Goal: Obtain resource: Download file/media

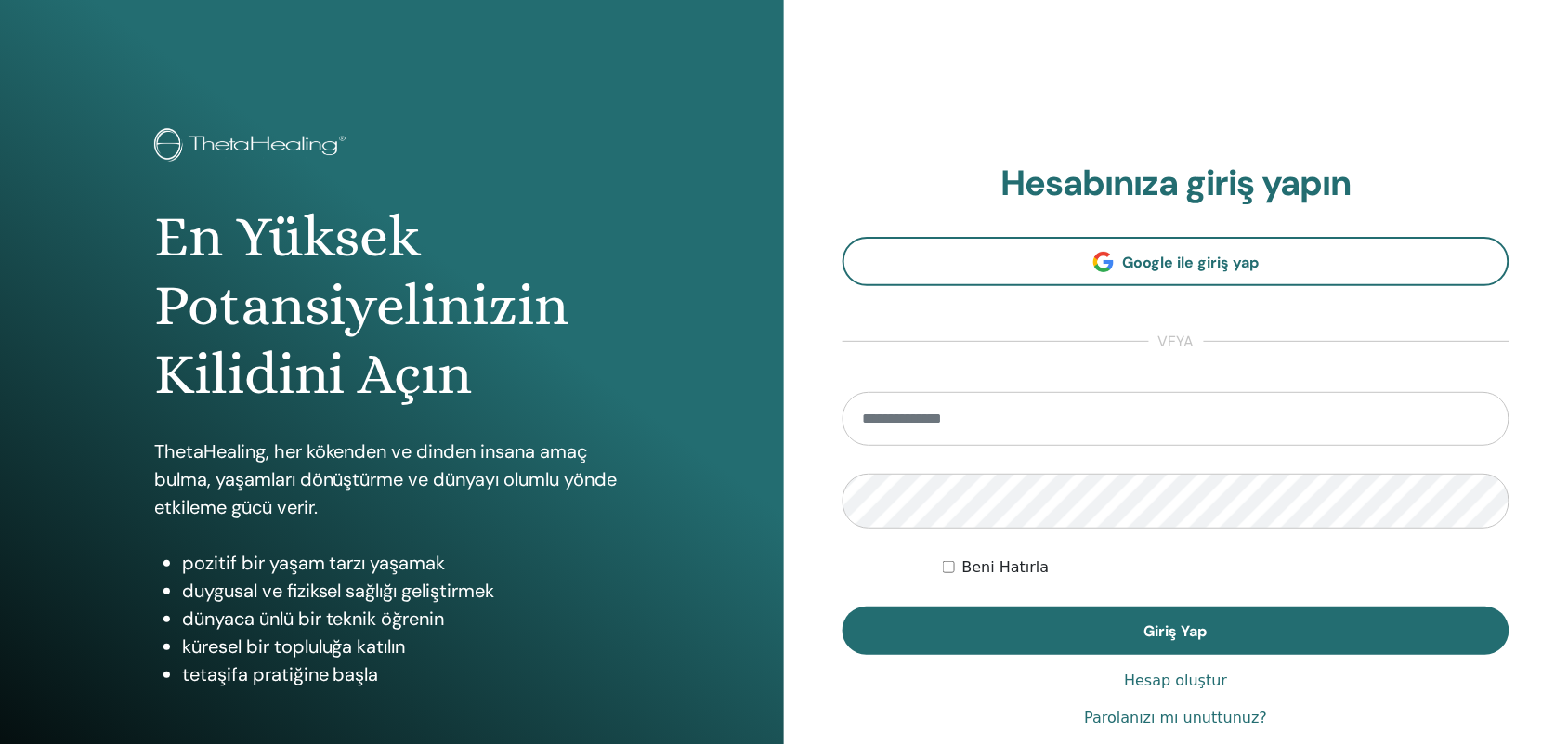
type input "**********"
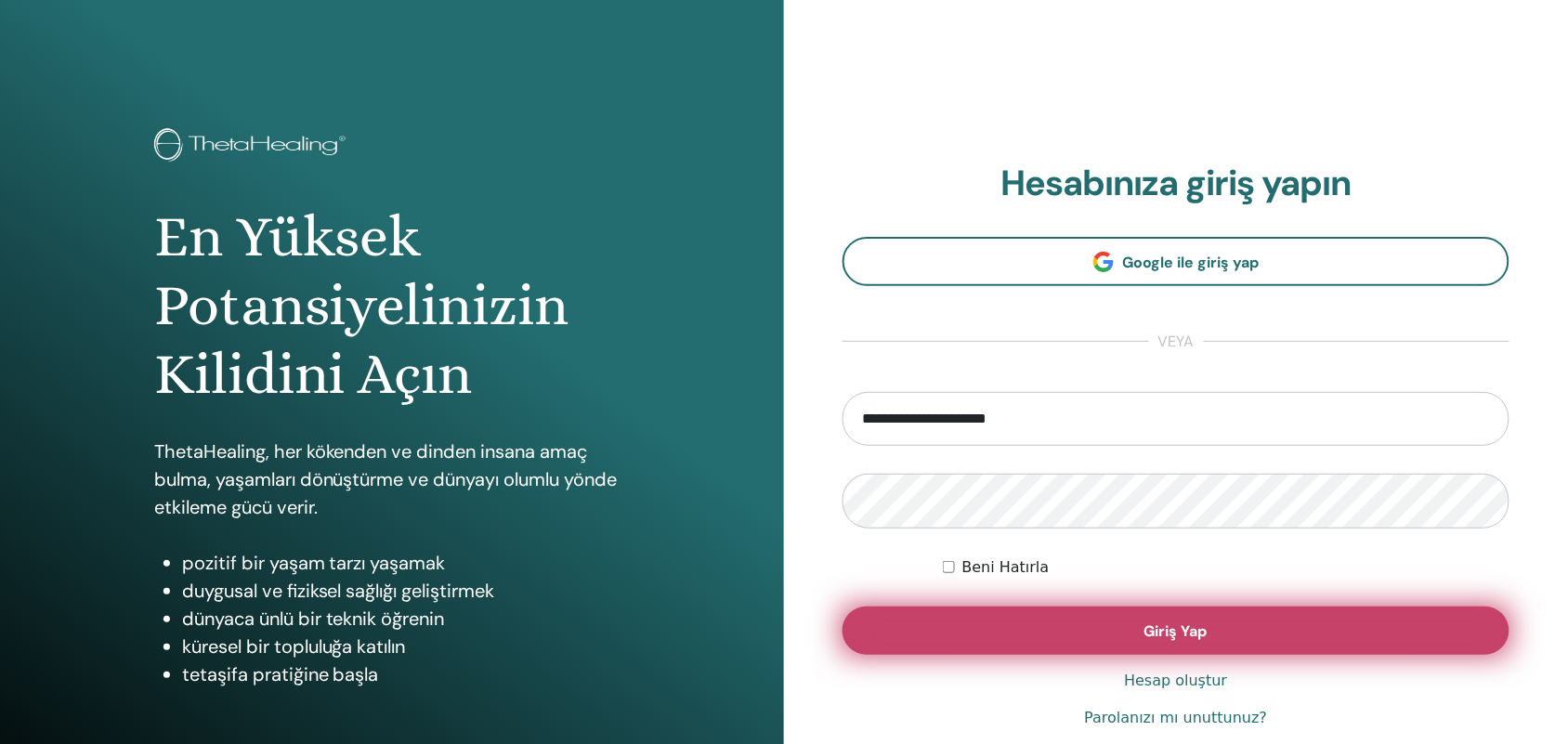
click at [1301, 634] on button "Giriş Yap" at bounding box center [1175, 630] width 667 height 48
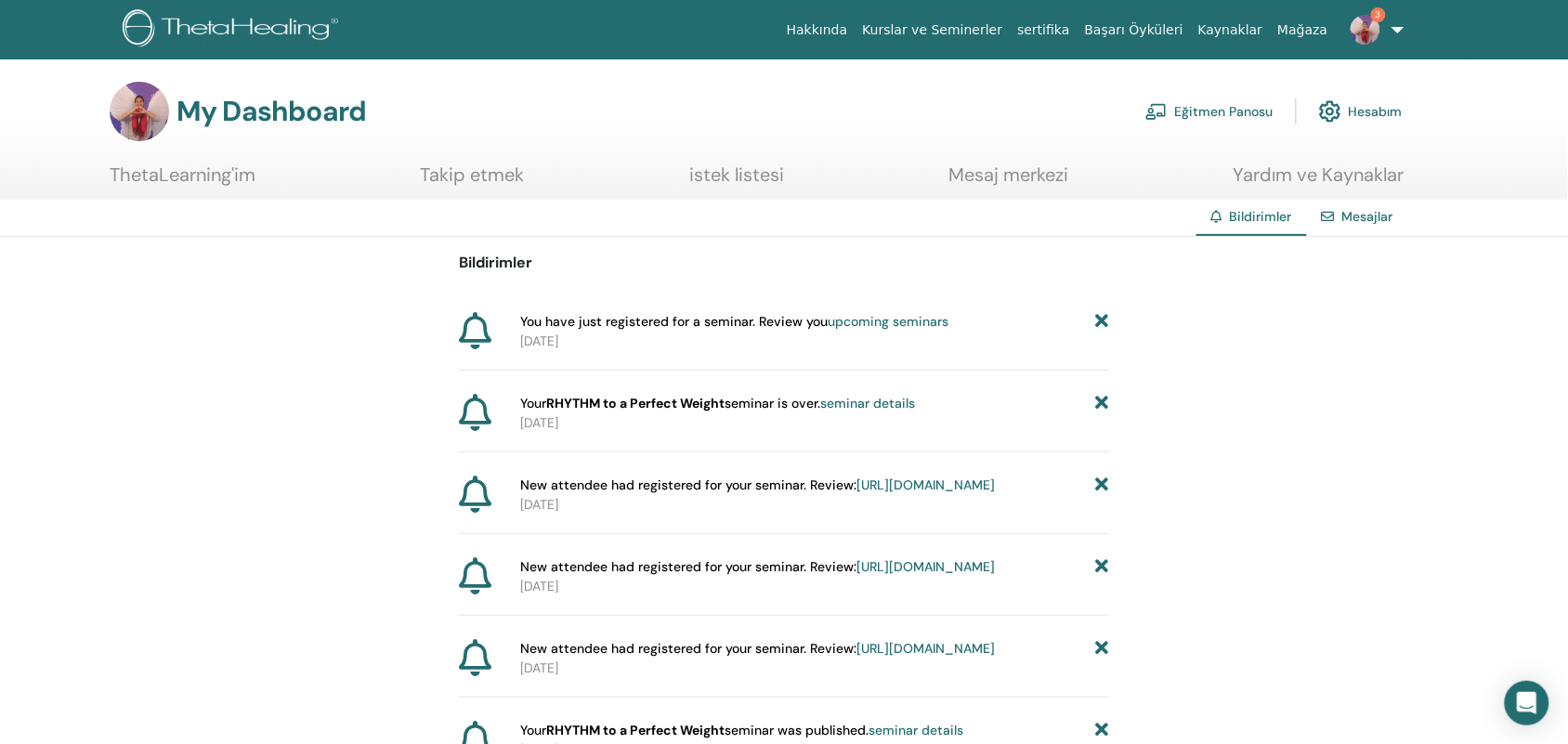
drag, startPoint x: 1033, startPoint y: 427, endPoint x: 1051, endPoint y: 187, distance: 240.7
click at [1227, 108] on link "Eğitmen Panosu" at bounding box center [1209, 111] width 129 height 41
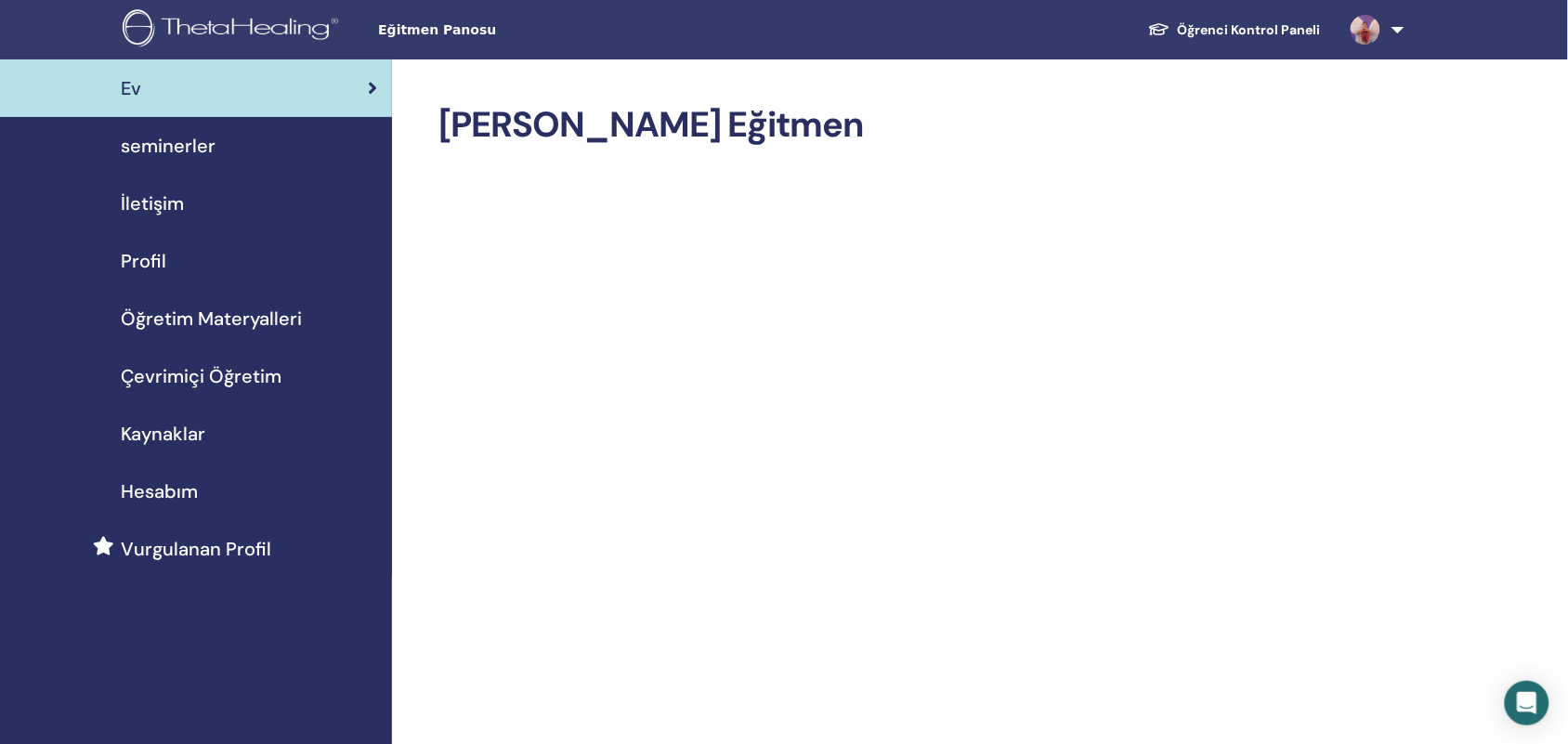
click at [274, 321] on span "Öğretim Materyalleri" at bounding box center [211, 318] width 181 height 28
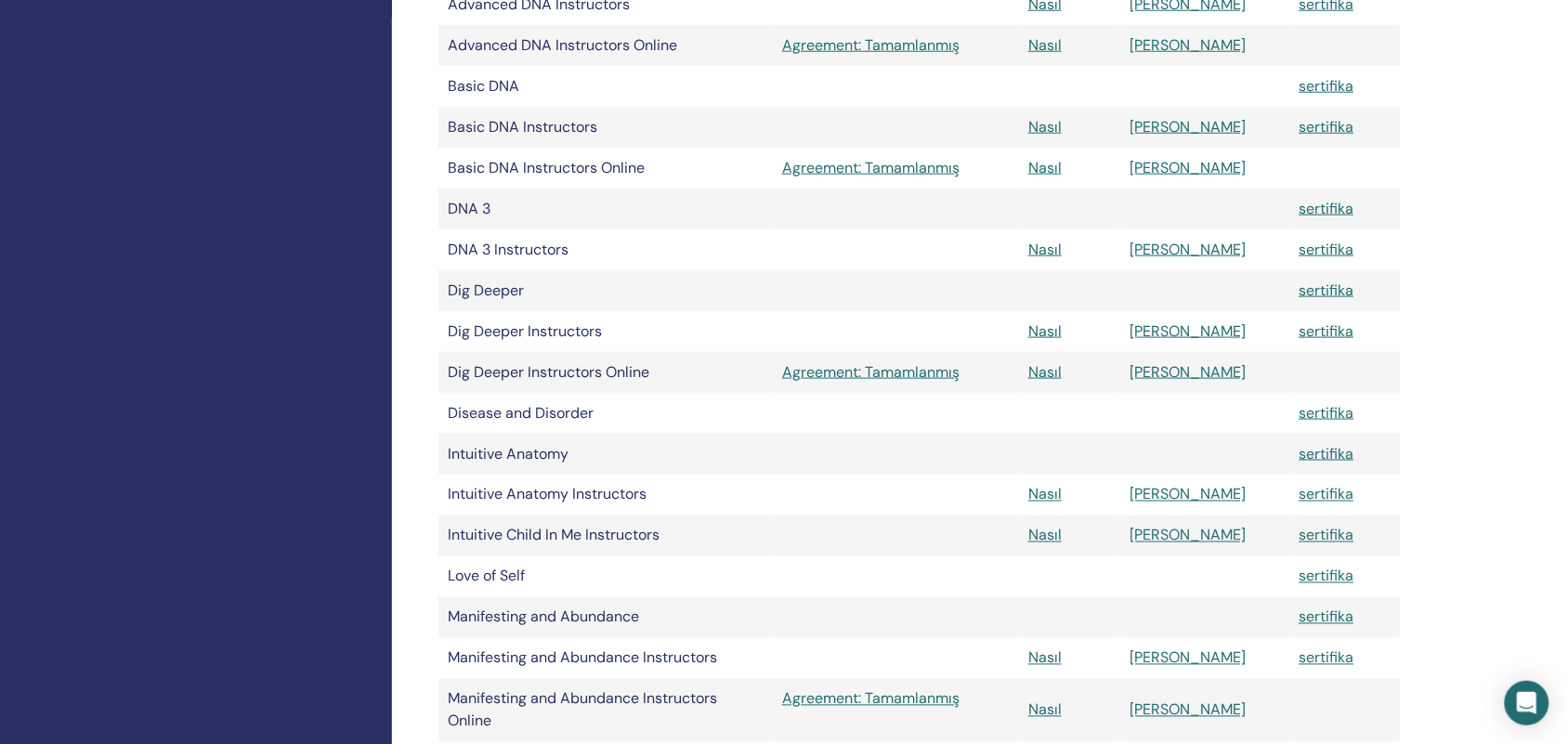
click at [1412, 665] on div "Sertifikalarım ThetaHealing pratisyen ThetaHealing Eğitmen ThetaHealing Usta Öğ…" at bounding box center [980, 538] width 1176 height 2078
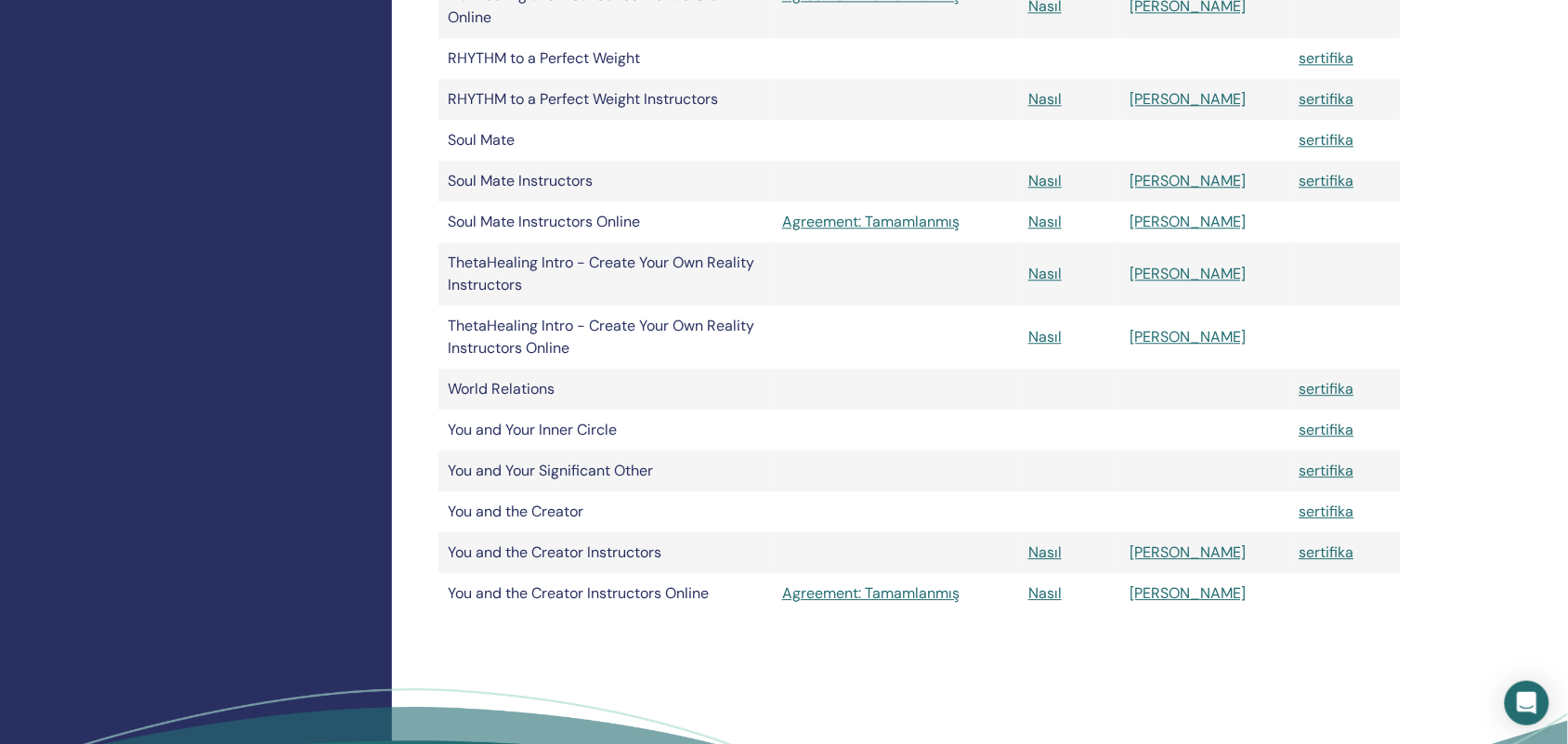
scroll to position [1277, 0]
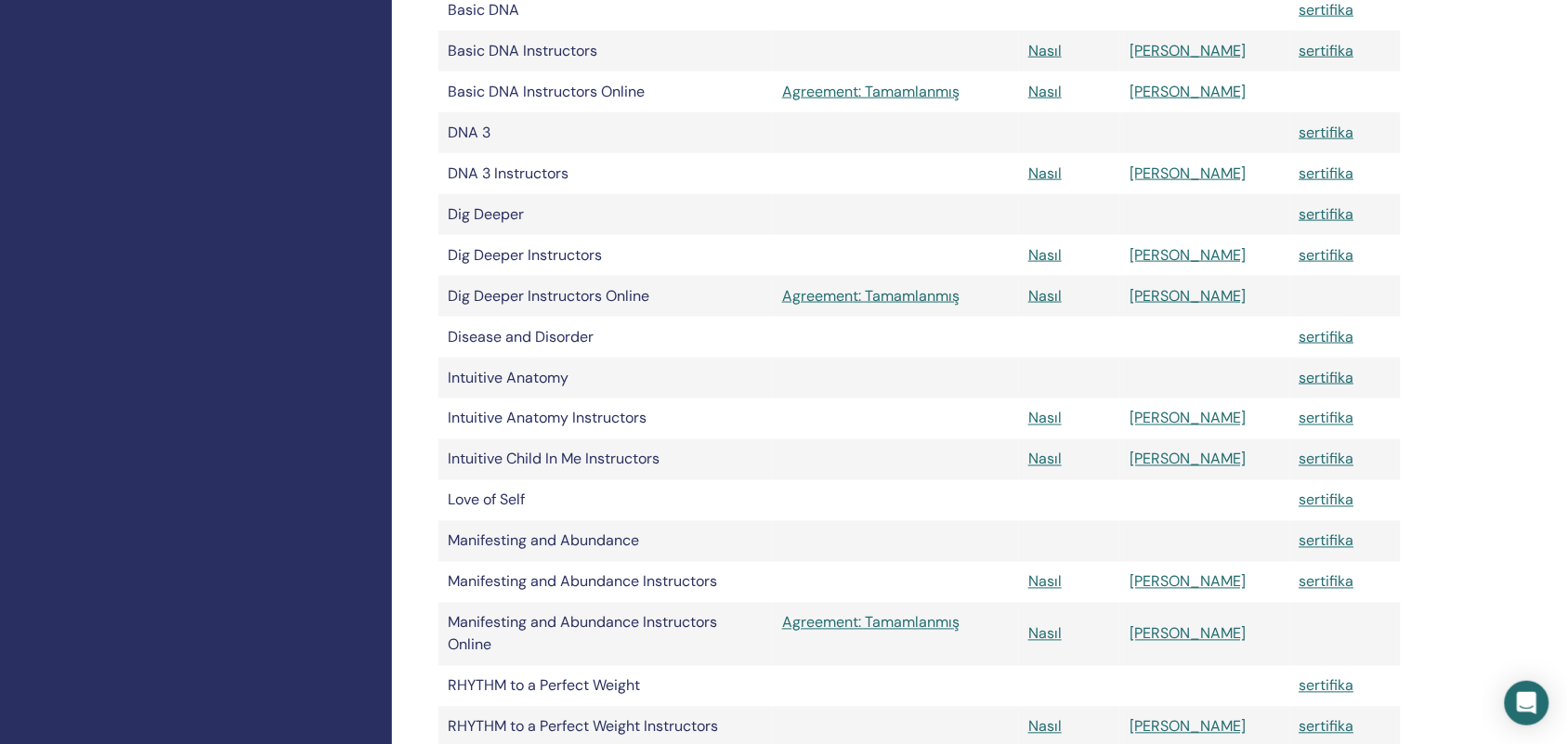
click at [1384, 575] on td "sertifika" at bounding box center [1345, 582] width 110 height 41
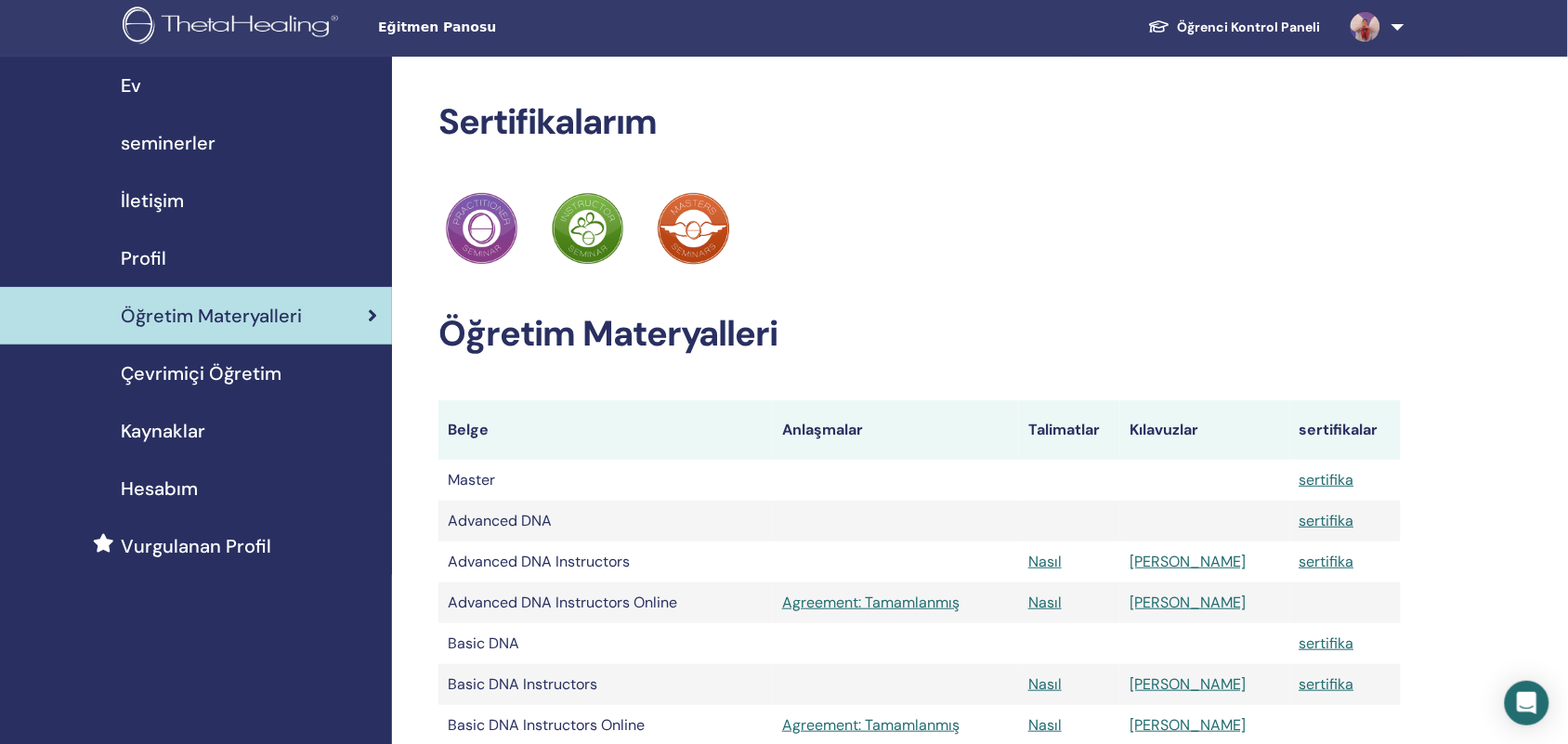
scroll to position [2, 0]
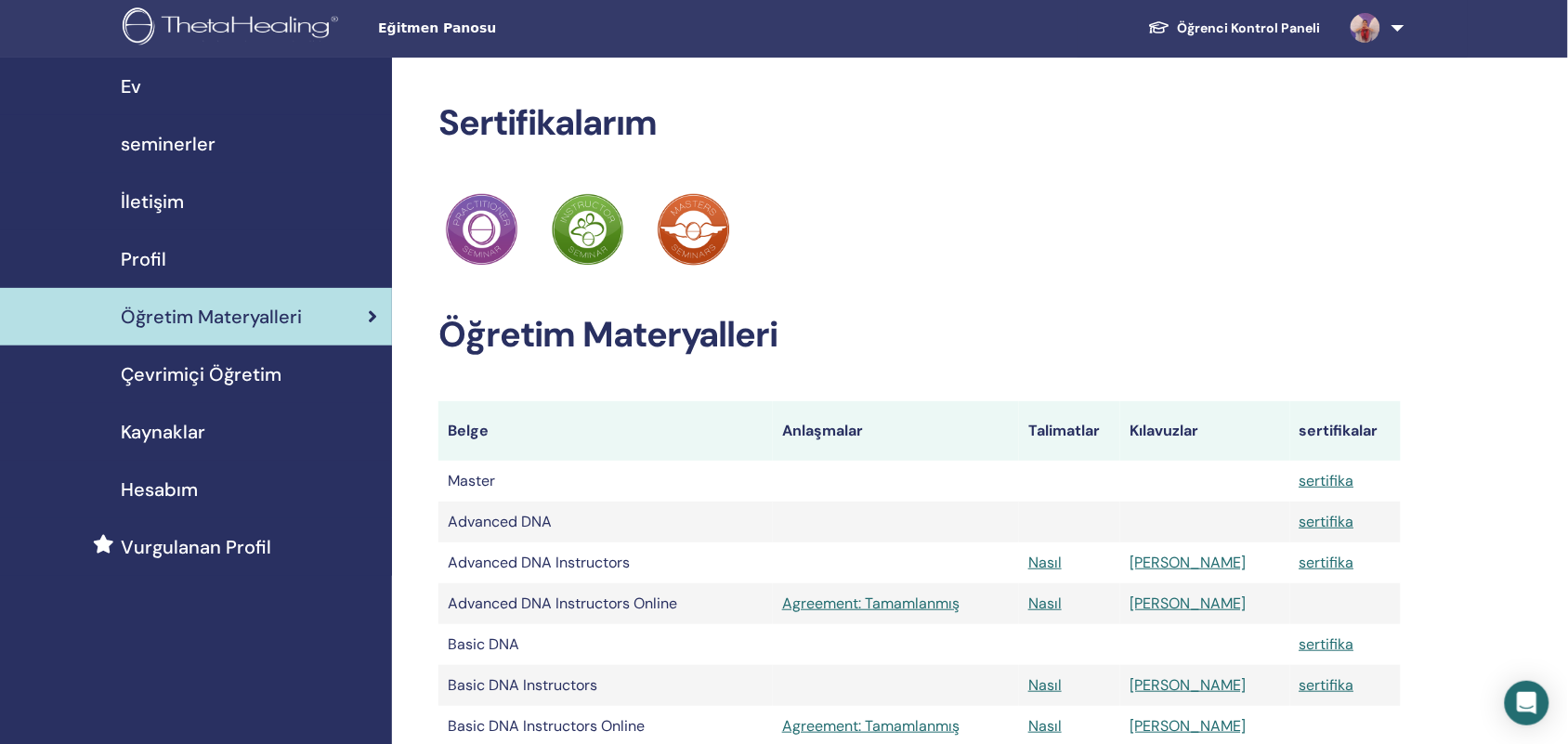
click at [175, 429] on span "Kaynaklar" at bounding box center [163, 431] width 84 height 28
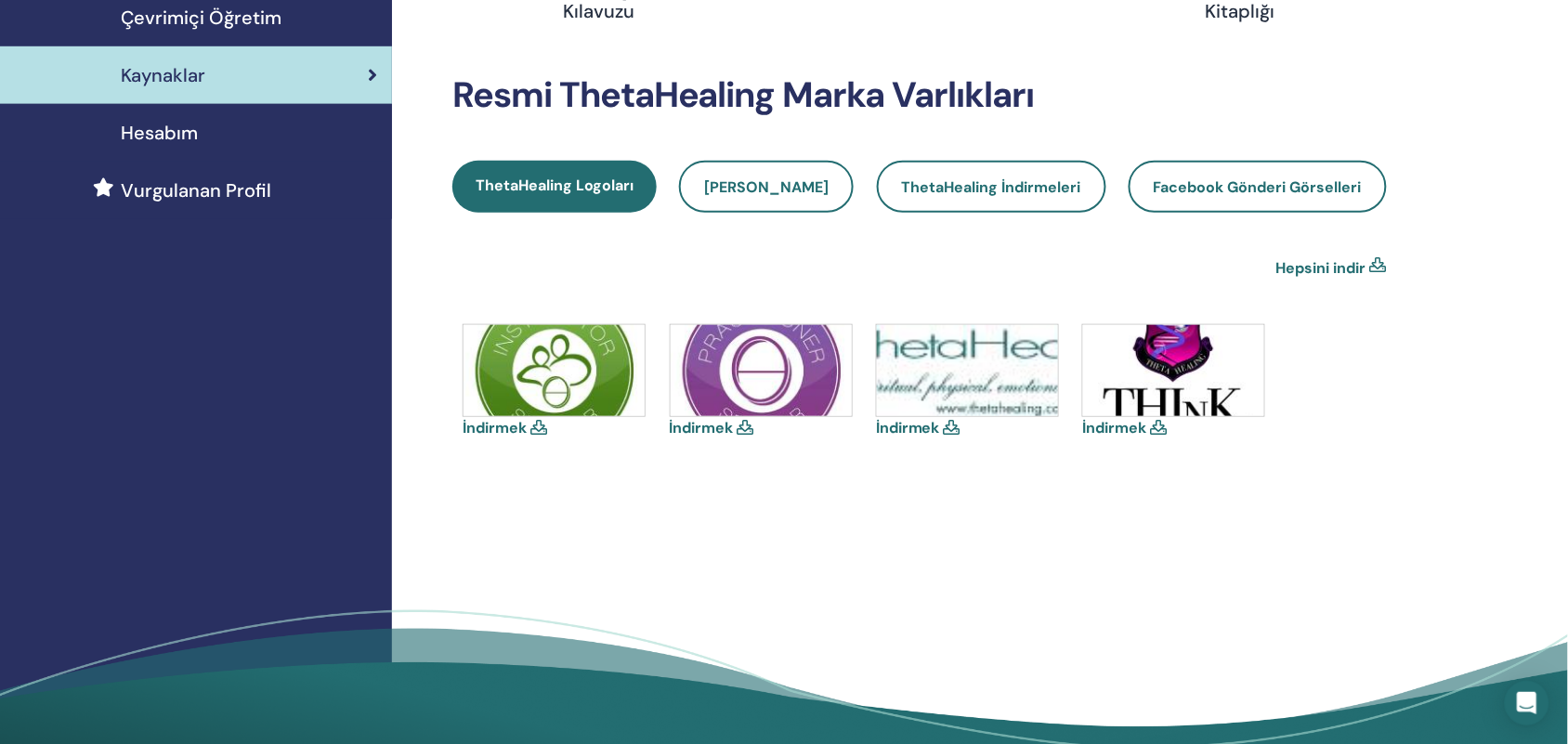
scroll to position [355, 0]
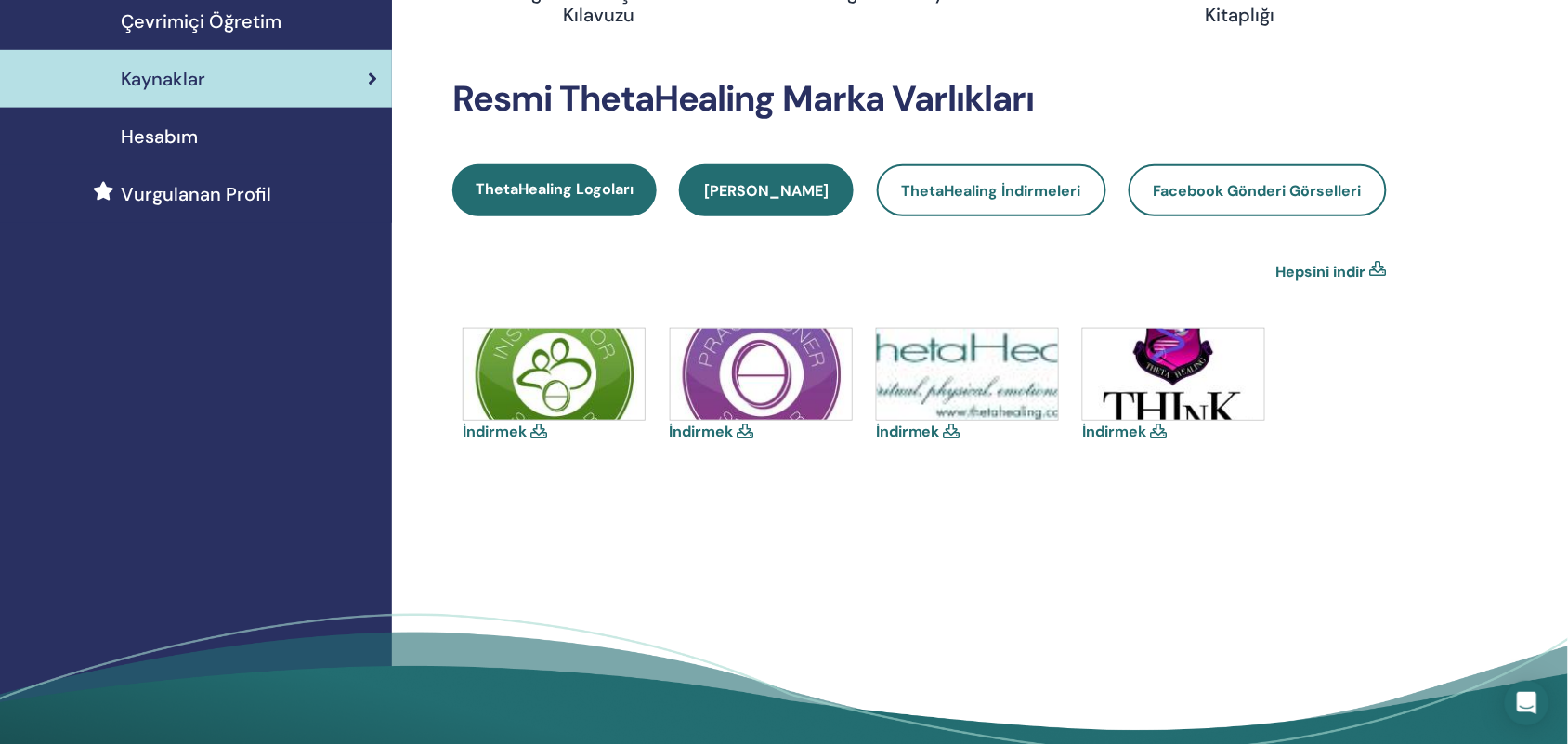
click at [802, 181] on span "[PERSON_NAME]" at bounding box center [766, 191] width 125 height 19
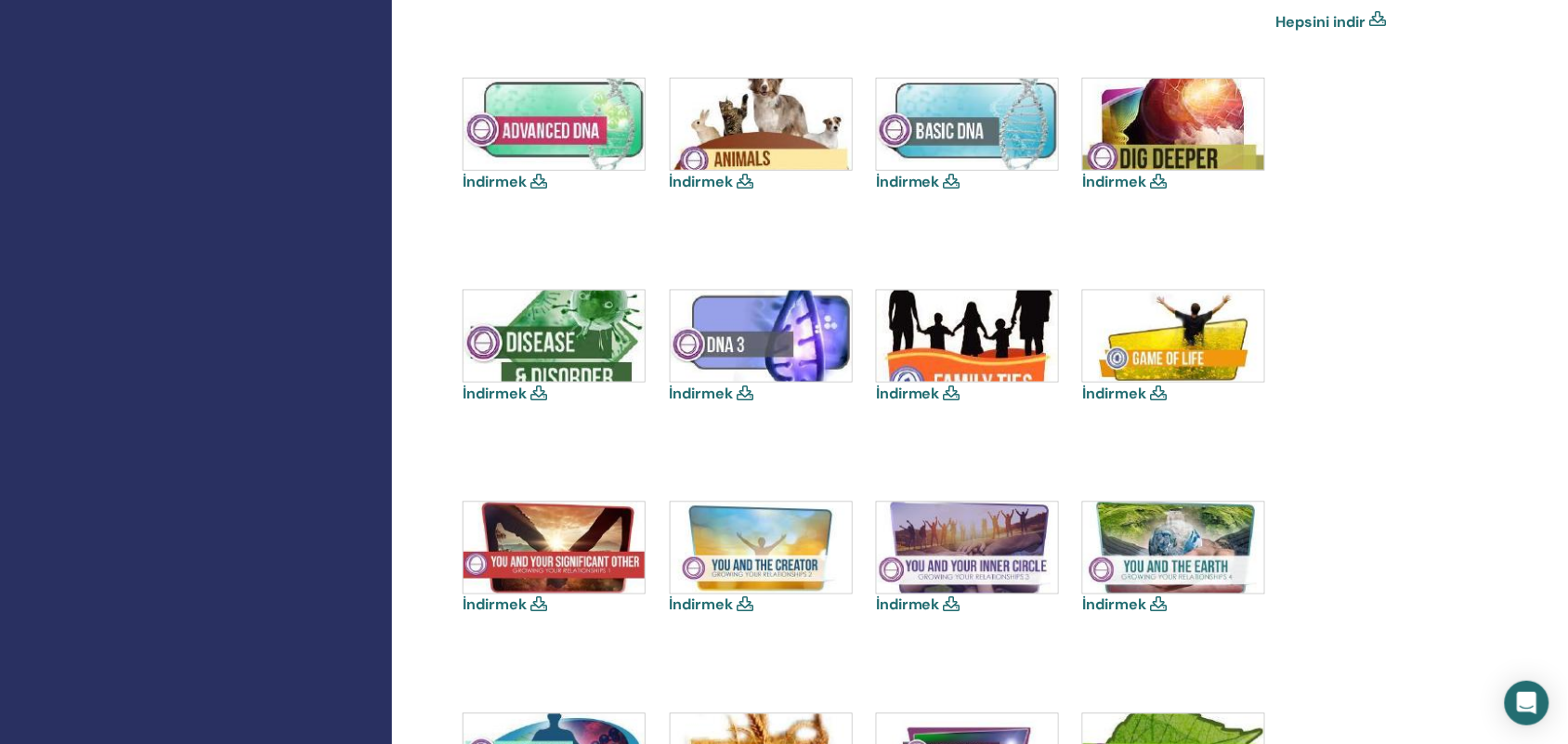
scroll to position [611, 0]
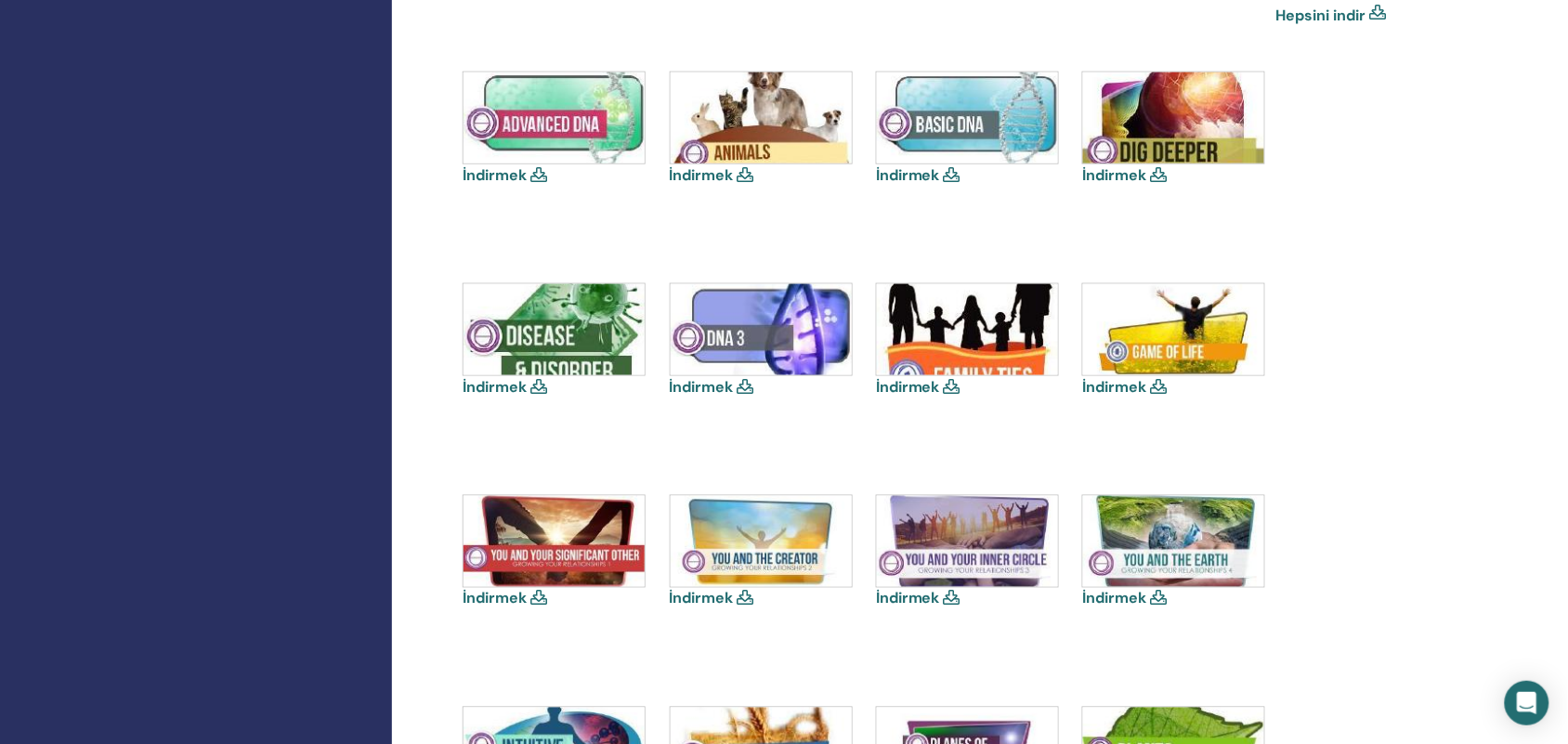
click at [534, 386] on icon at bounding box center [538, 385] width 16 height 14
click at [539, 386] on icon at bounding box center [538, 385] width 16 height 14
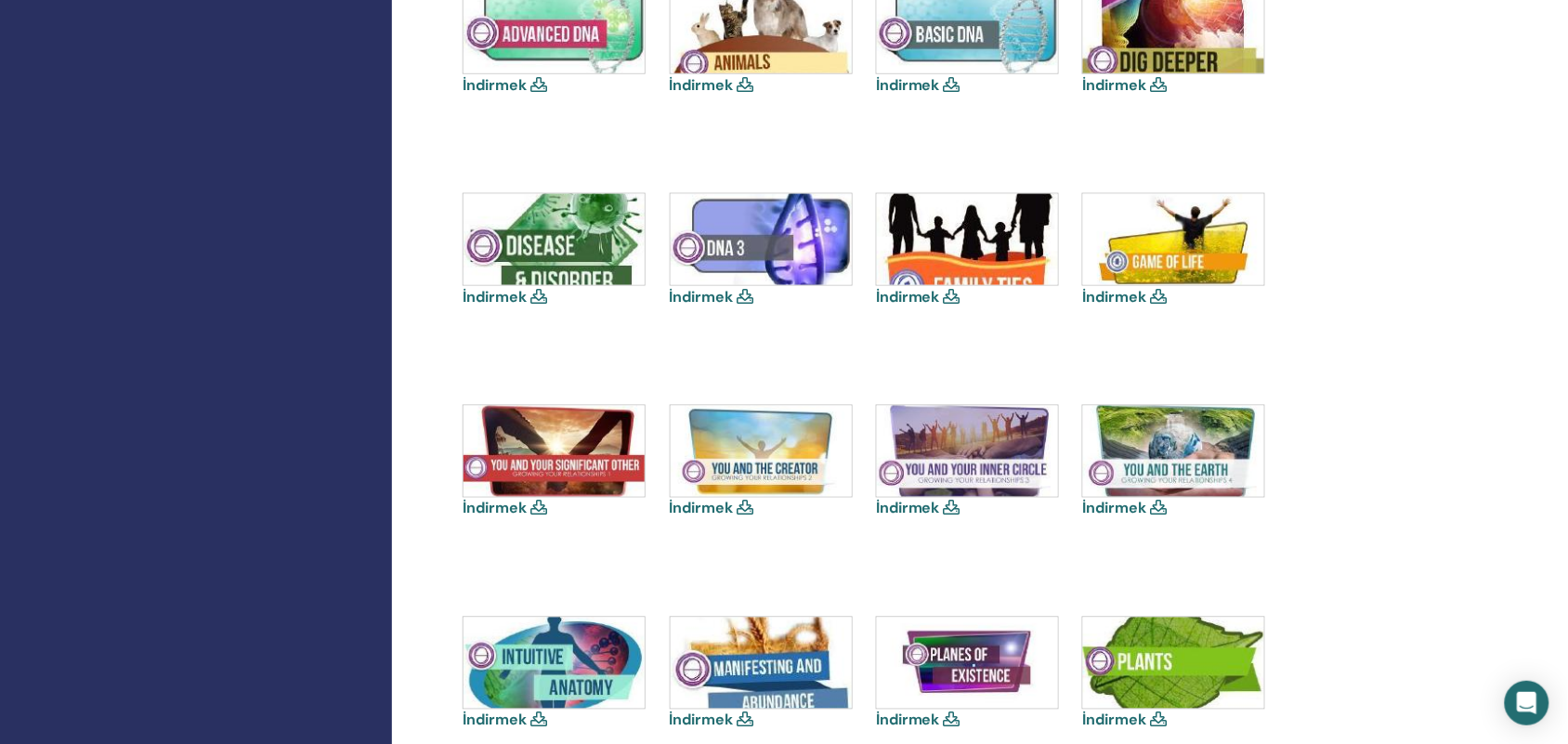
scroll to position [785, 0]
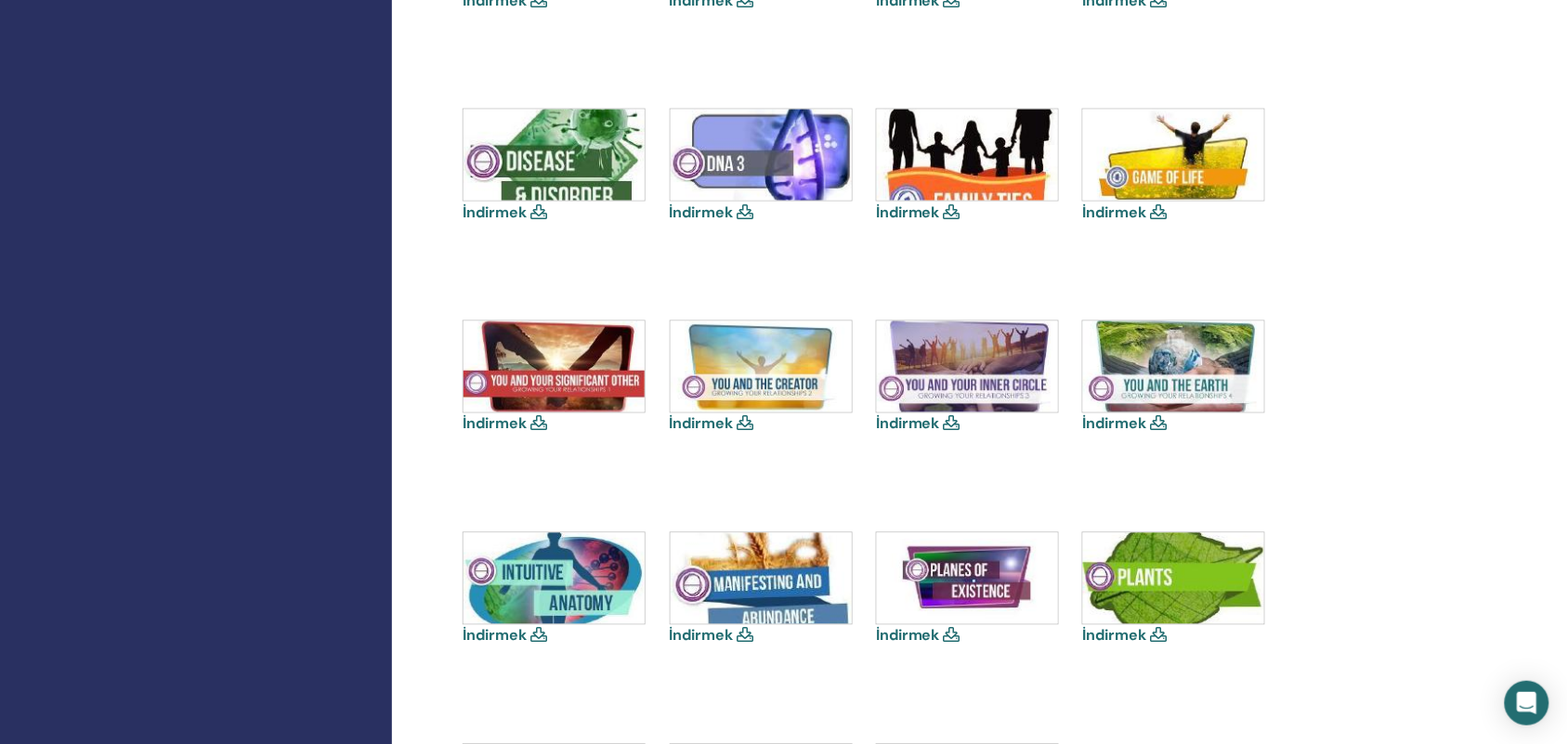
click at [992, 343] on img at bounding box center [967, 366] width 181 height 91
click at [525, 423] on link "İndirmek" at bounding box center [494, 424] width 64 height 19
click at [949, 420] on icon at bounding box center [951, 423] width 16 height 14
click at [964, 373] on img at bounding box center [967, 366] width 181 height 91
click at [907, 427] on link "İndirmek" at bounding box center [907, 424] width 64 height 19
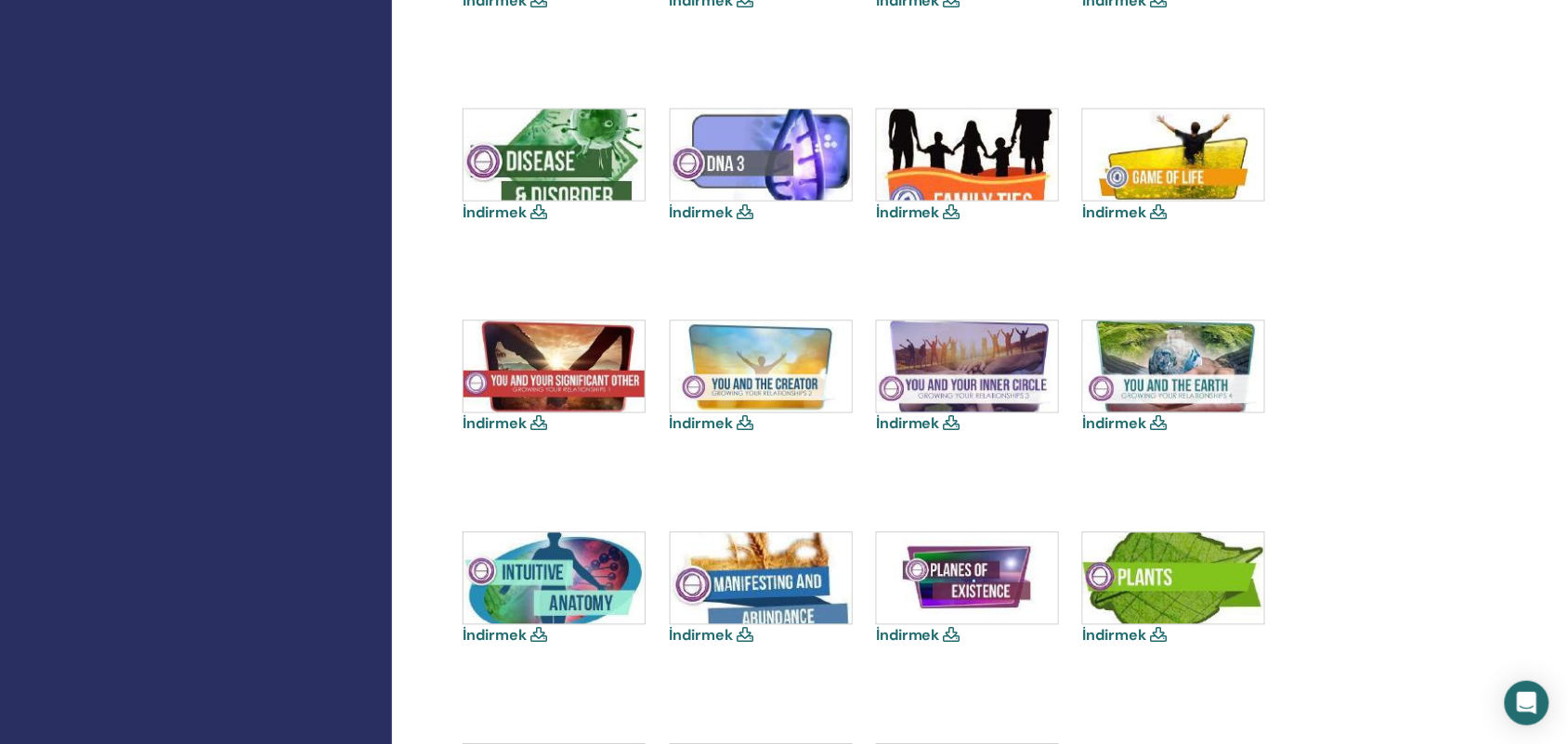
click at [500, 210] on link "İndirmek" at bounding box center [494, 212] width 64 height 19
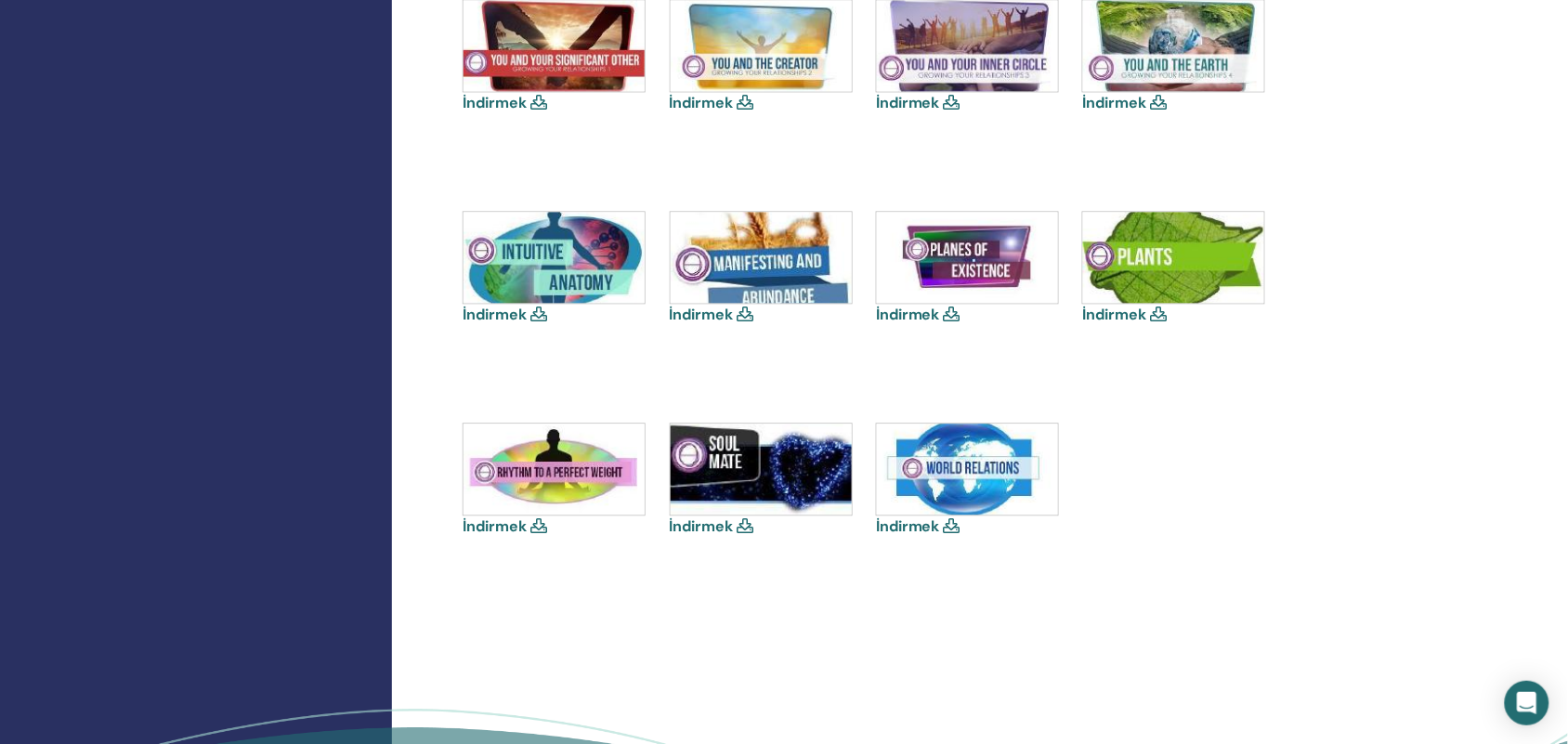
scroll to position [1114, 0]
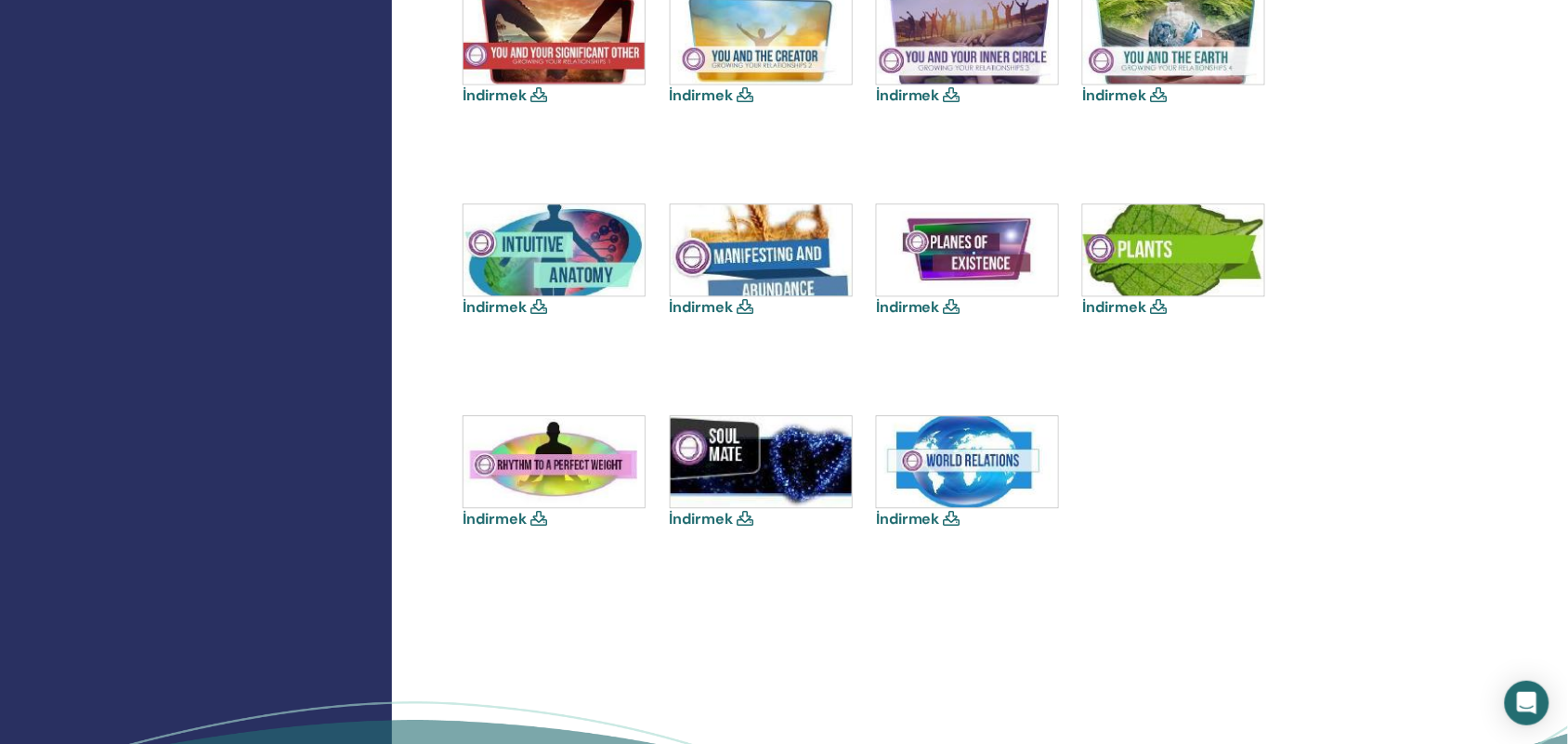
click at [906, 514] on link "İndirmek" at bounding box center [907, 519] width 64 height 19
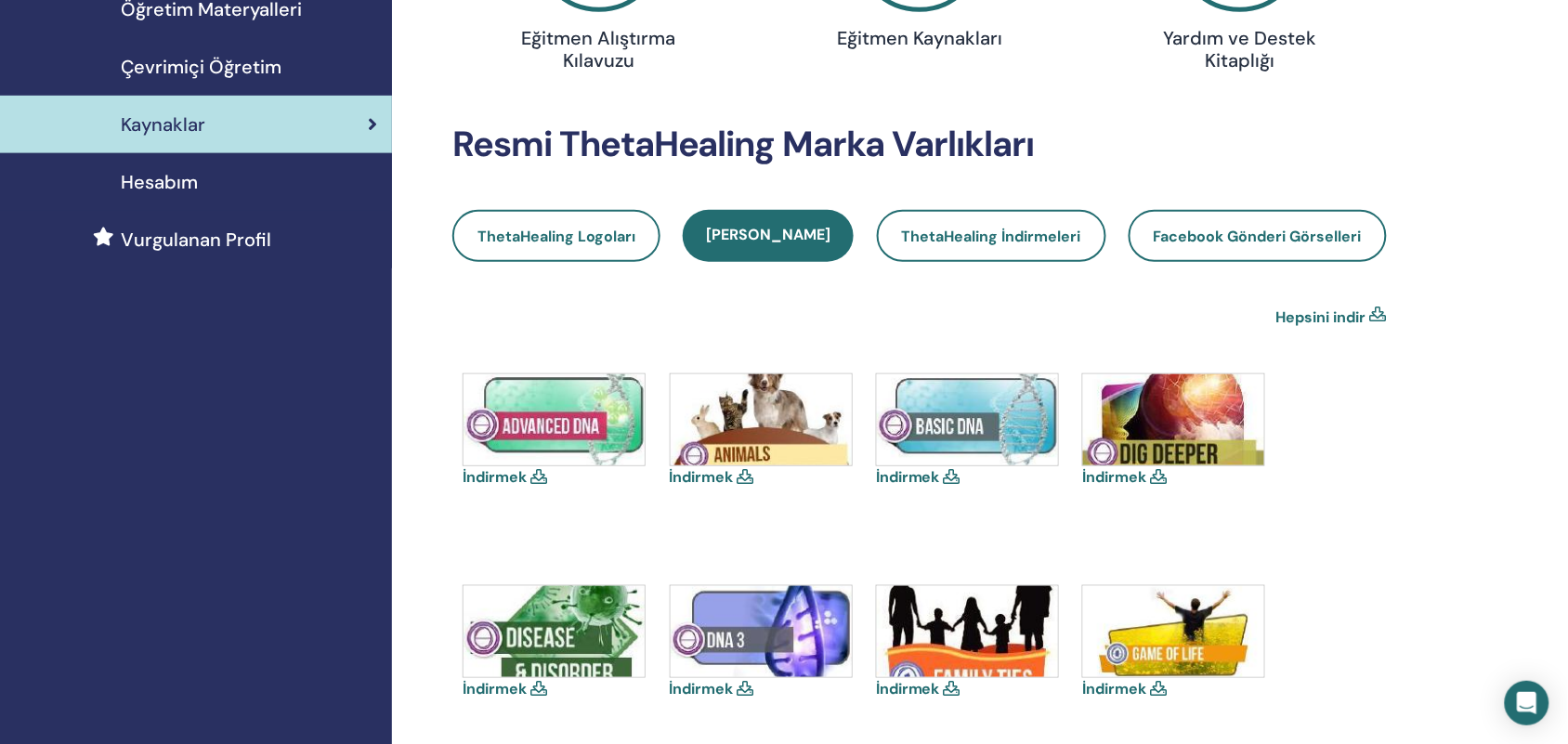
scroll to position [331, 0]
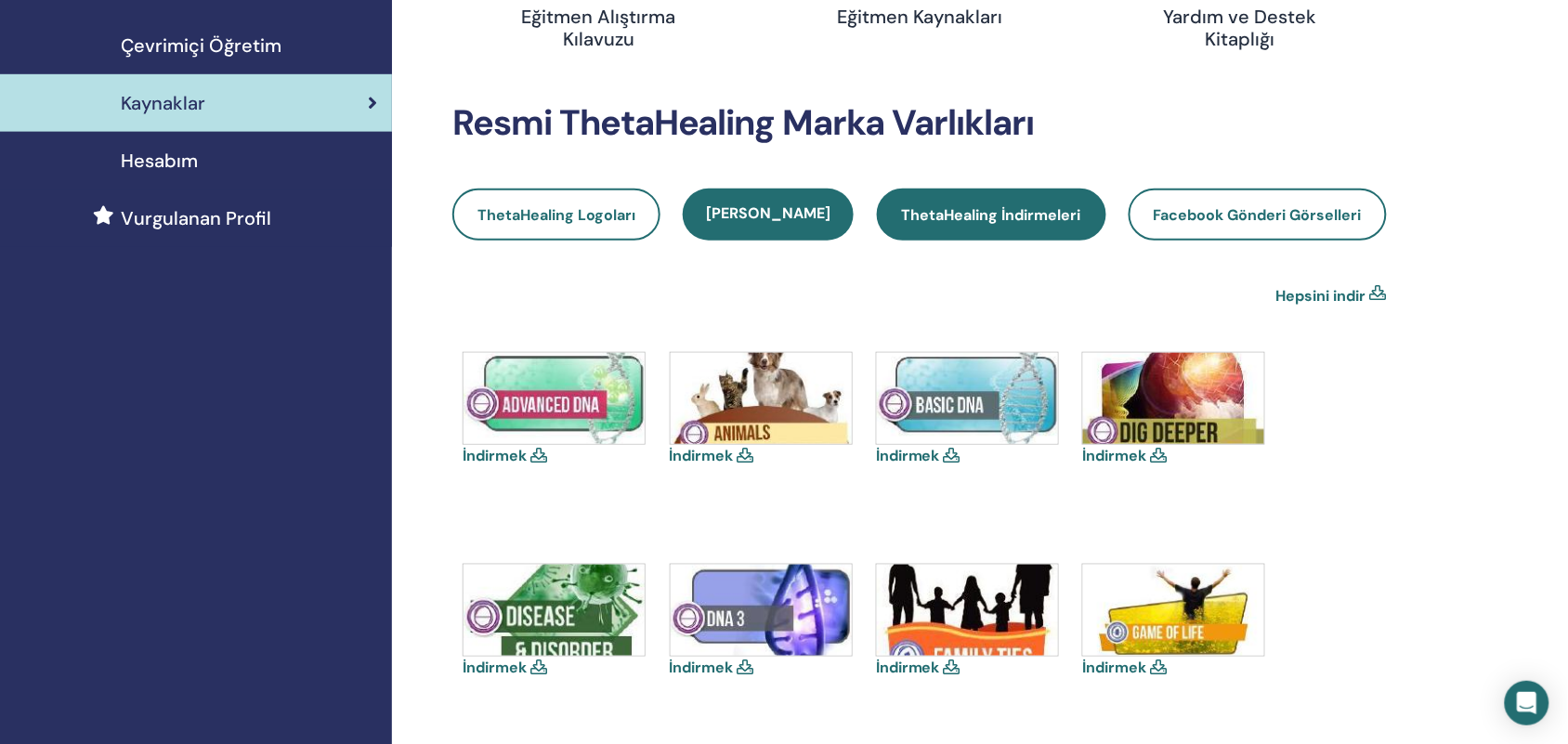
click at [996, 209] on span "ThetaHealing İndirmeleri" at bounding box center [991, 215] width 179 height 19
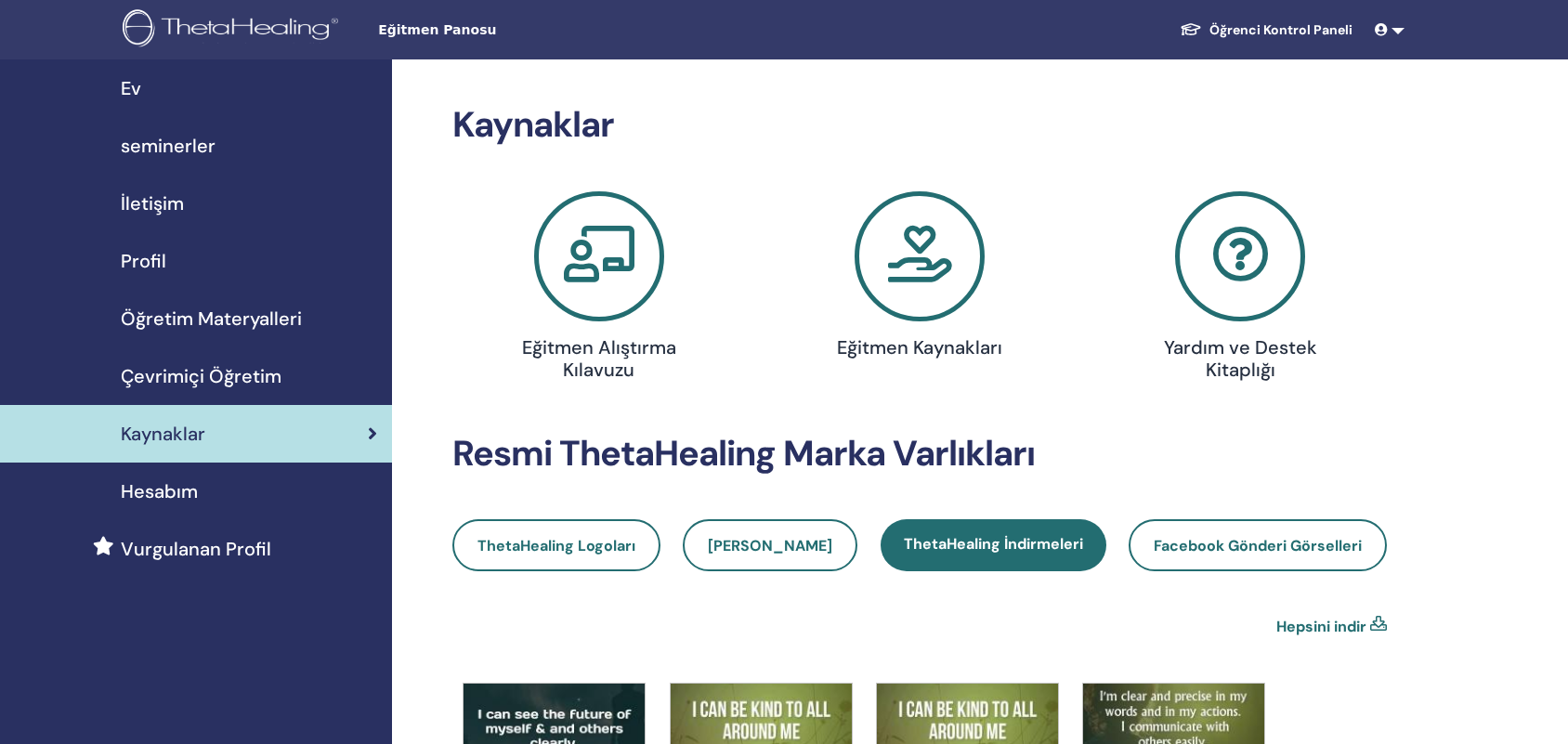
scroll to position [176, 0]
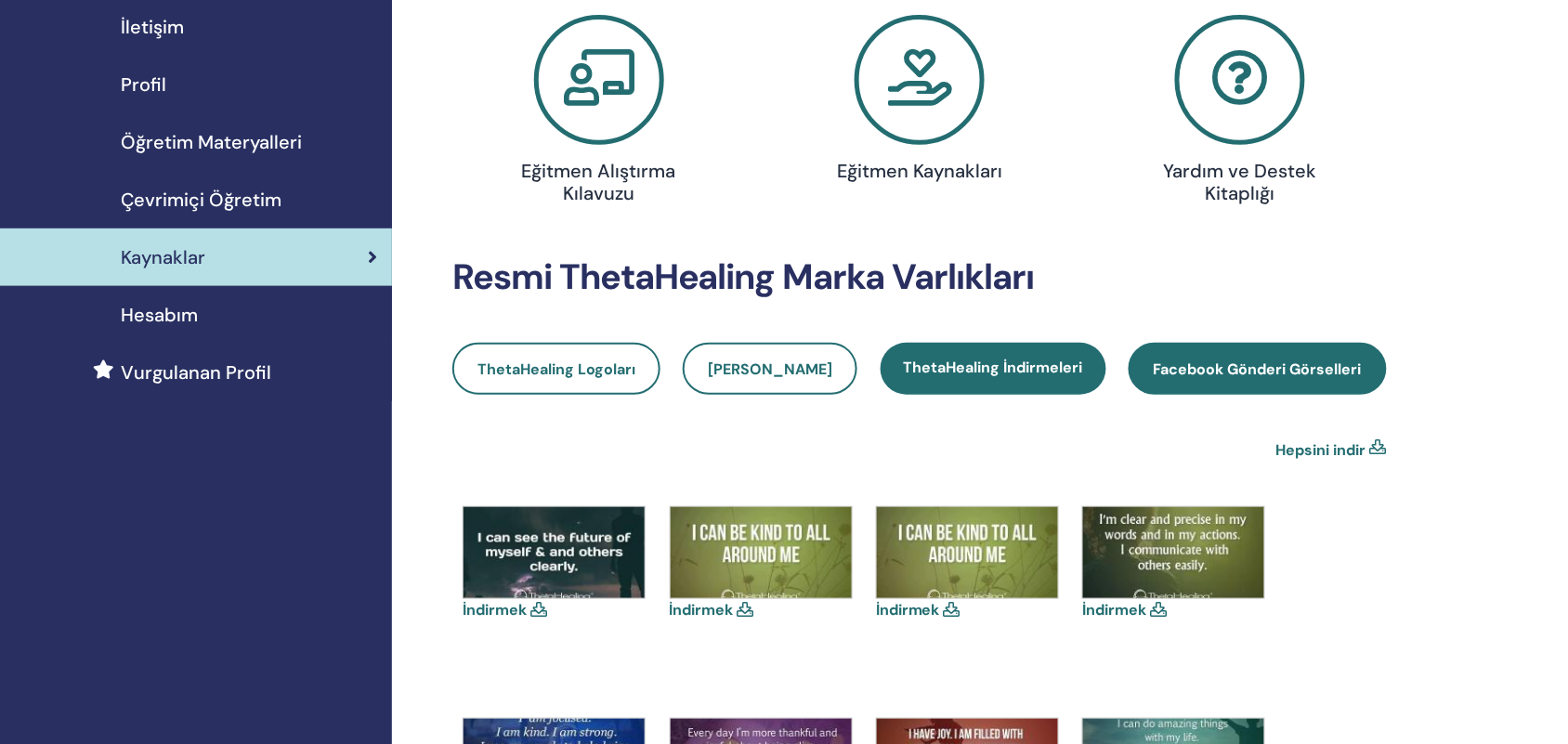
click at [1296, 356] on link "Facebook Gönderi Görselleri" at bounding box center [1257, 368] width 258 height 52
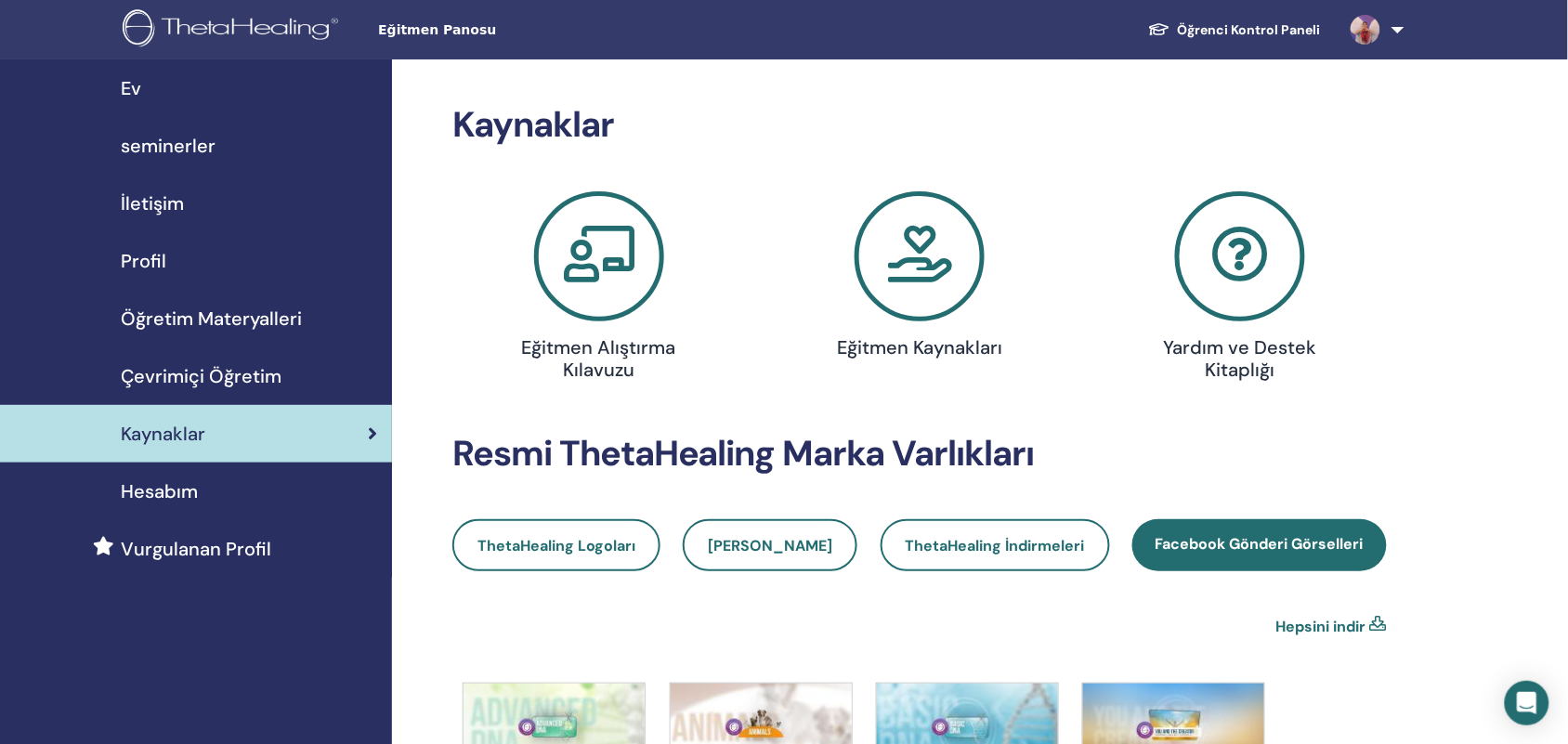
click at [197, 487] on div "Hesabım" at bounding box center [196, 491] width 363 height 28
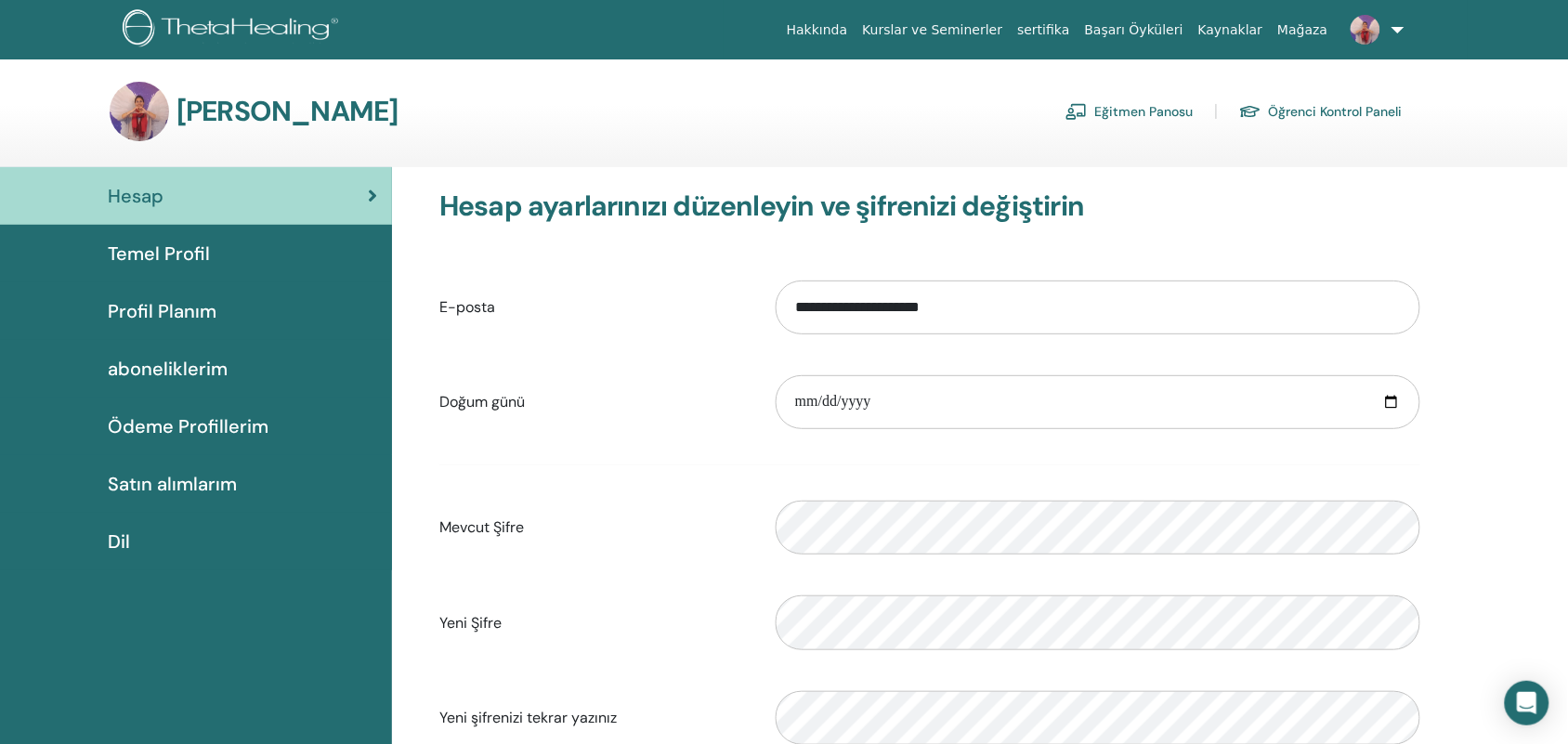
click at [1340, 101] on link "Öğrenci Kontrol Paneli" at bounding box center [1321, 111] width 163 height 30
click at [1334, 114] on link "Öğrenci Kontrol Paneli" at bounding box center [1321, 111] width 163 height 30
click at [1314, 111] on link "Öğrenci Kontrol Paneli" at bounding box center [1321, 111] width 163 height 30
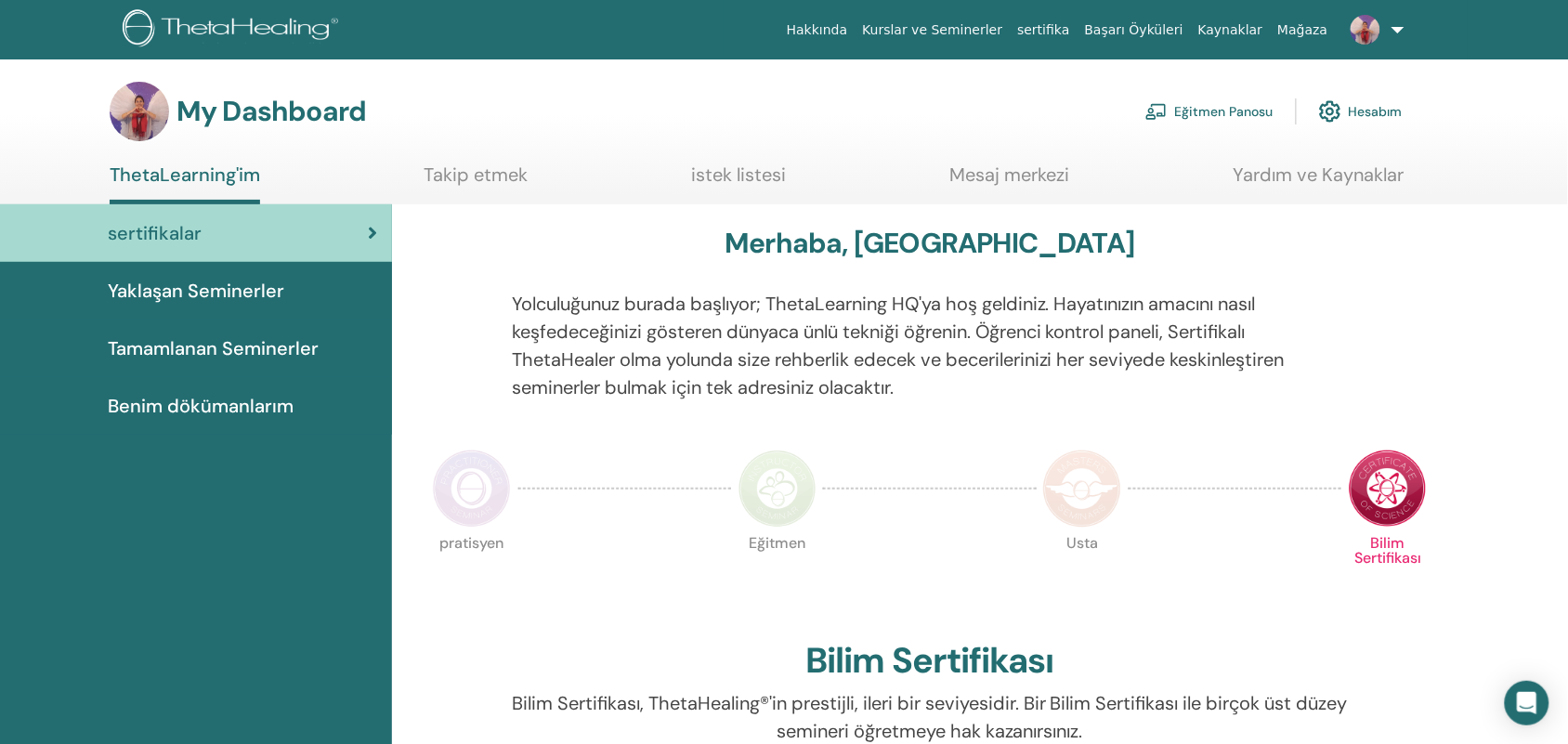
click at [258, 335] on span "Tamamlanan Seminerler" at bounding box center [213, 348] width 211 height 28
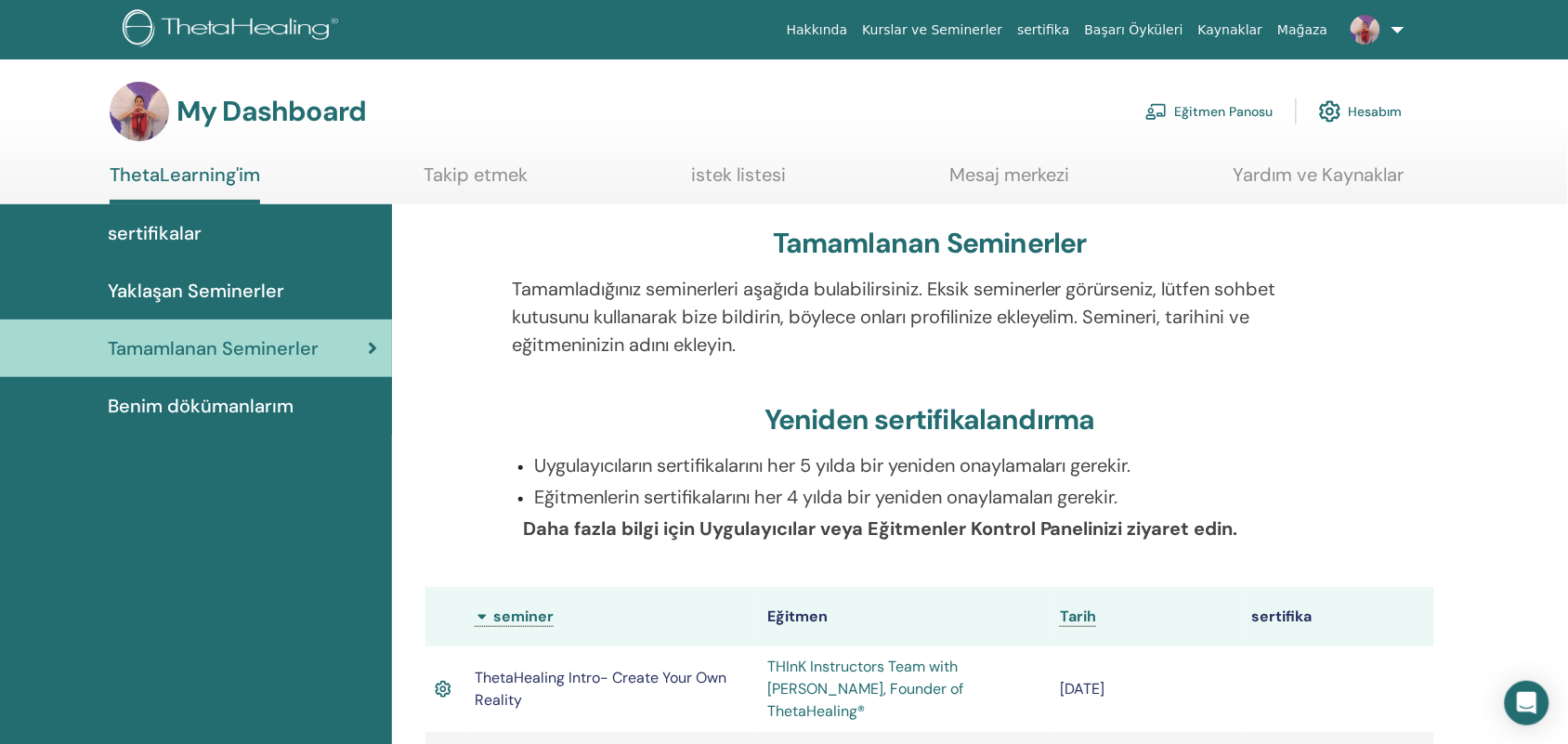
click at [262, 405] on span "Benim dökümanlarım" at bounding box center [200, 406] width 186 height 28
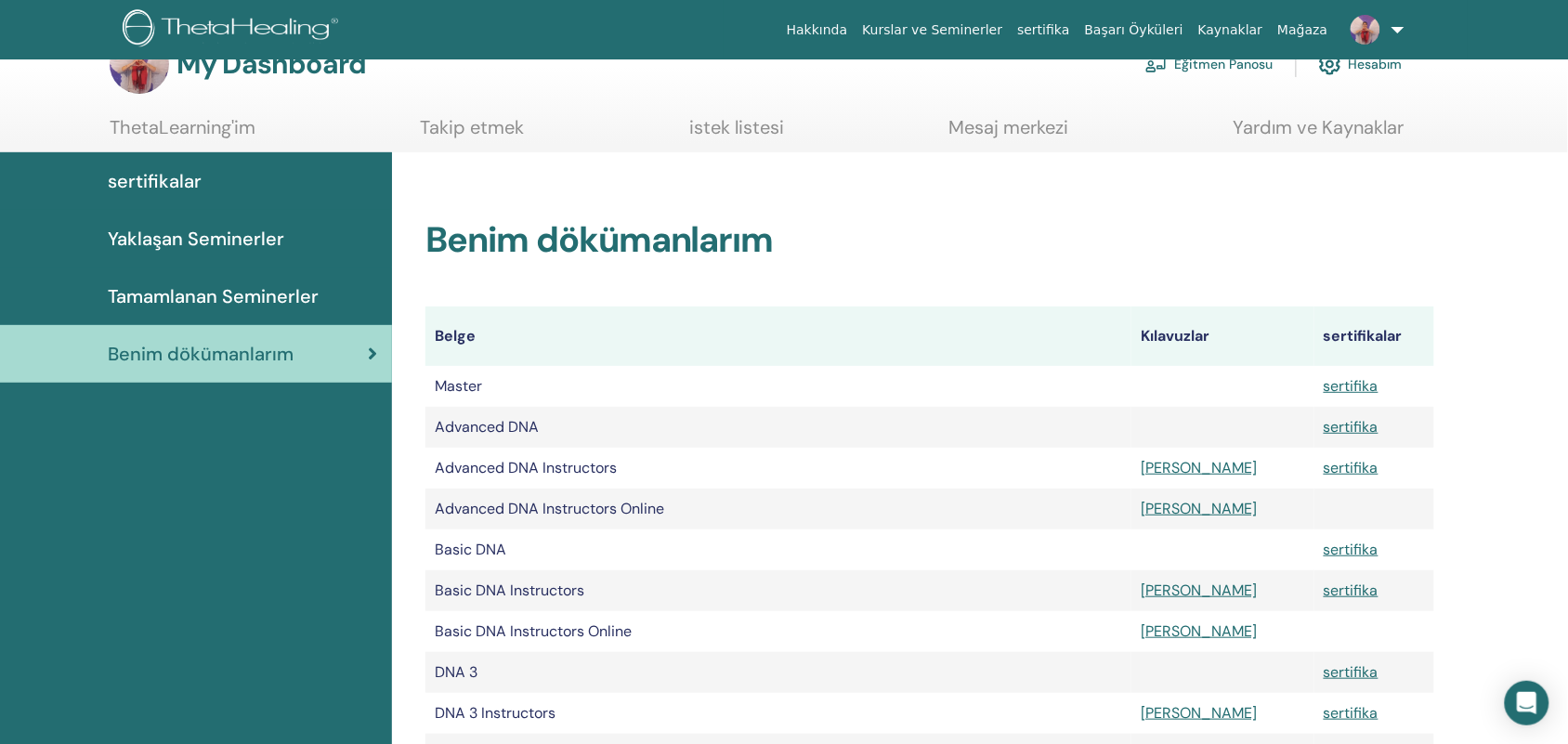
scroll to position [48, 0]
click at [140, 182] on span "sertifikalar" at bounding box center [154, 179] width 94 height 28
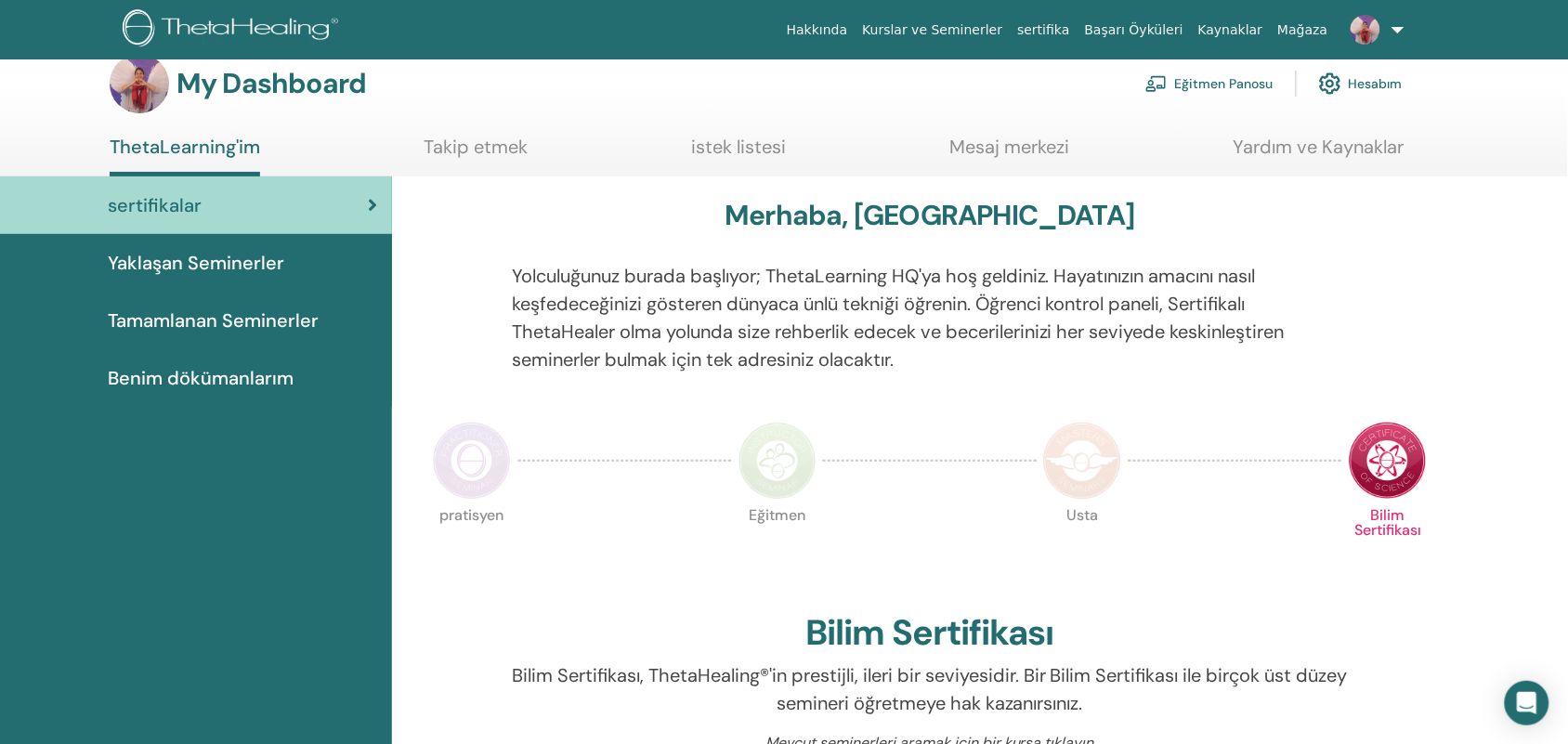
scroll to position [35, 0]
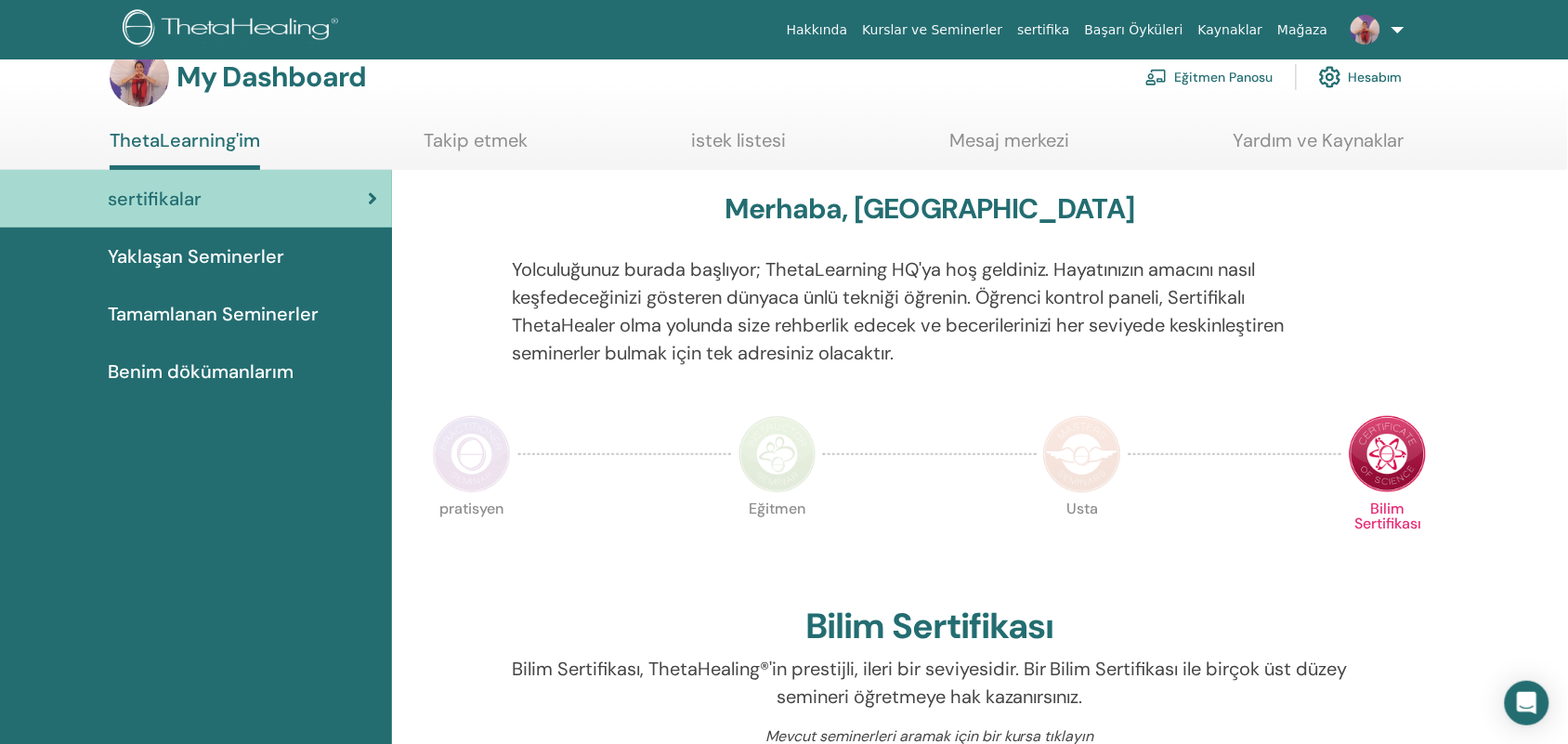
click at [172, 373] on span "Benim dökümanlarım" at bounding box center [200, 371] width 186 height 28
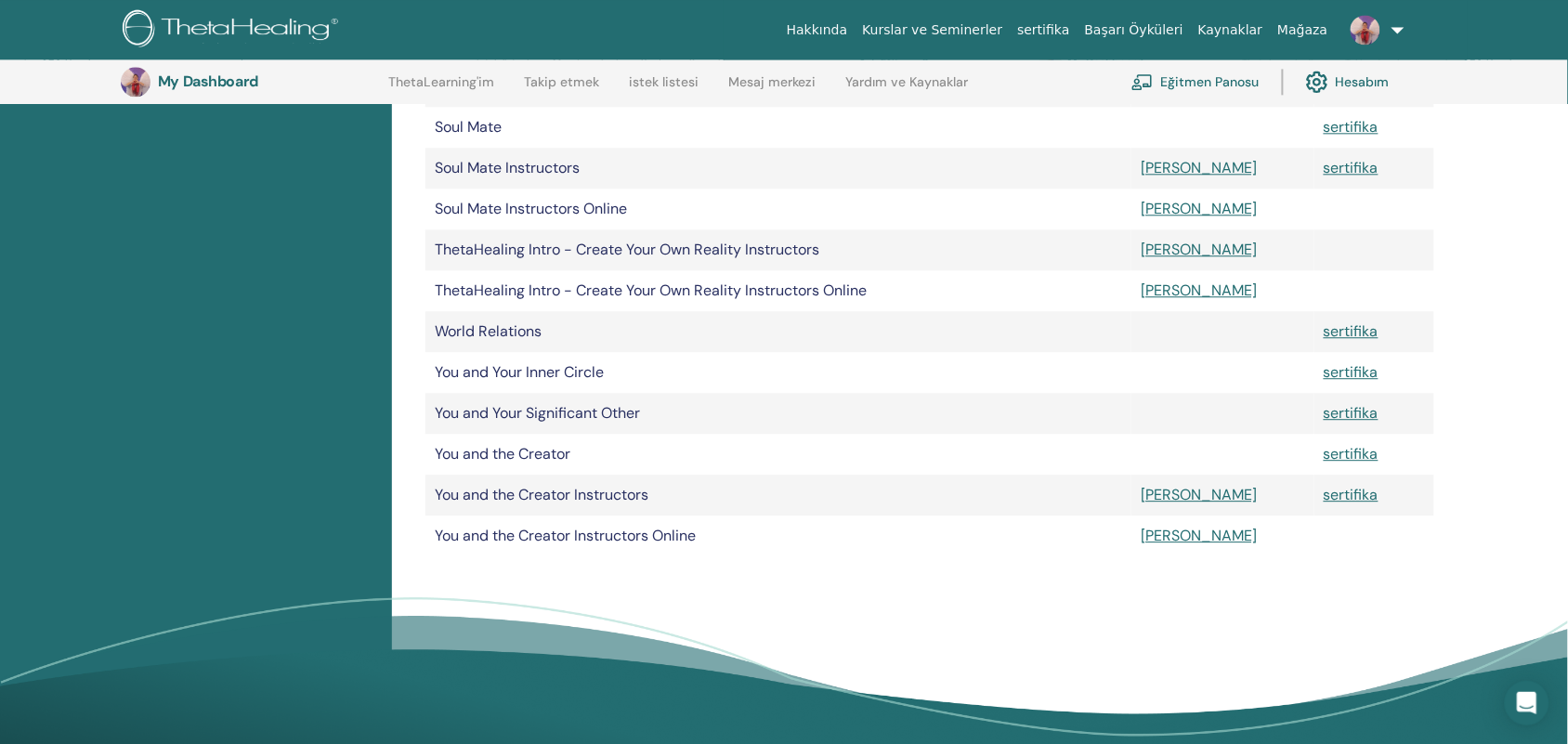
scroll to position [1253, 0]
